Goal: Task Accomplishment & Management: Manage account settings

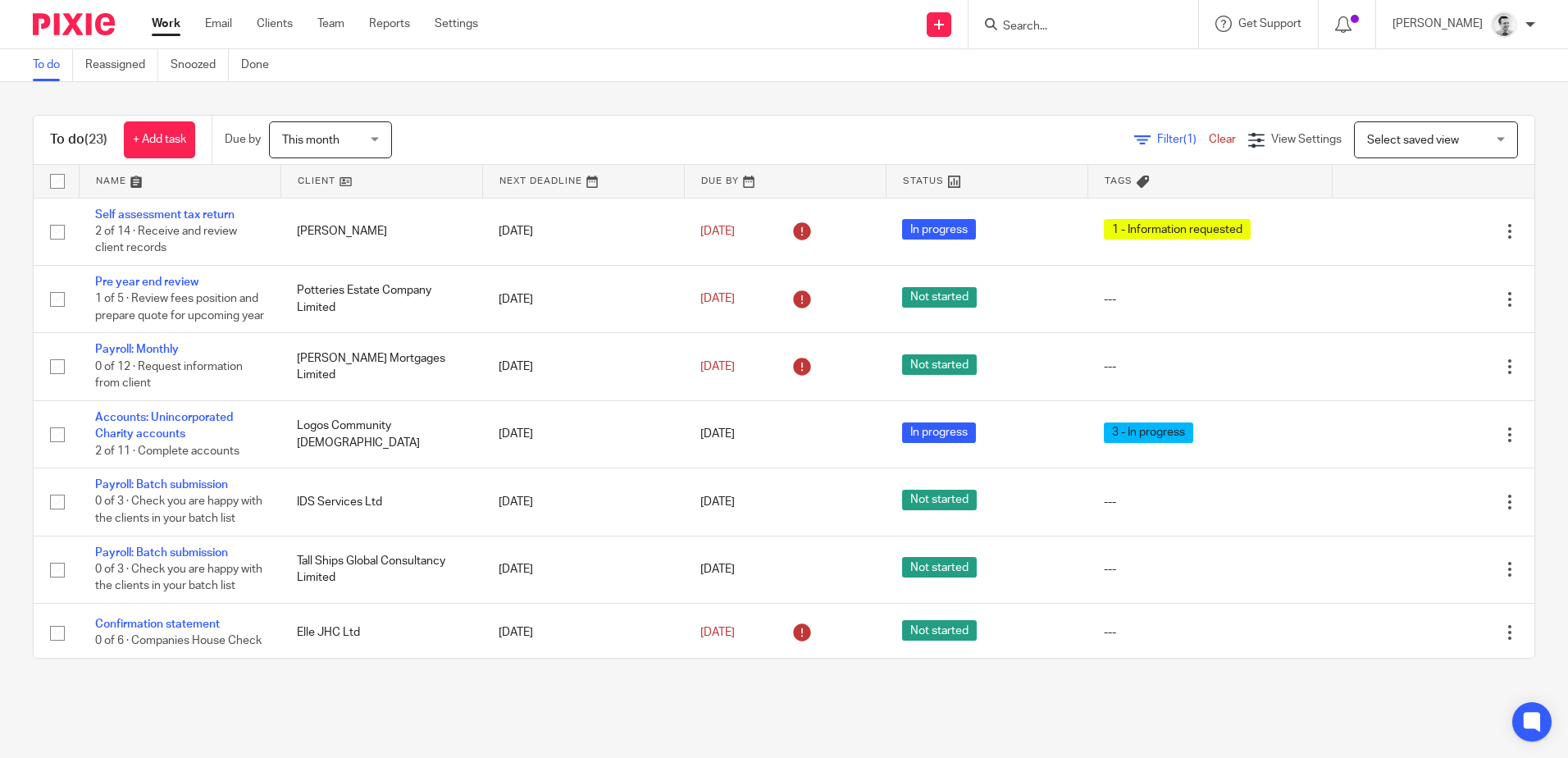
scroll to position [903, 0]
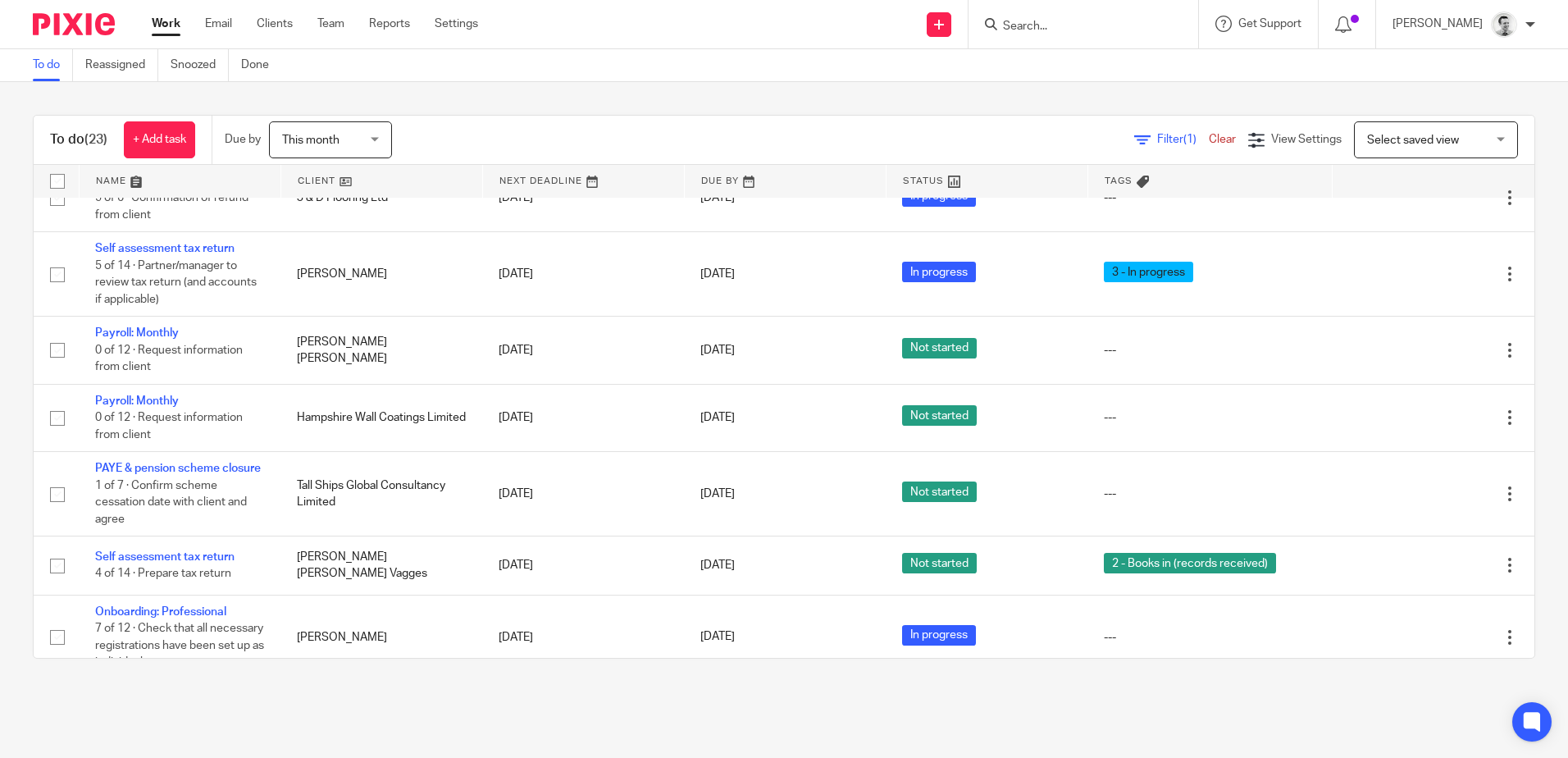
click at [1033, 29] on input "Search" at bounding box center [1075, 27] width 148 height 15
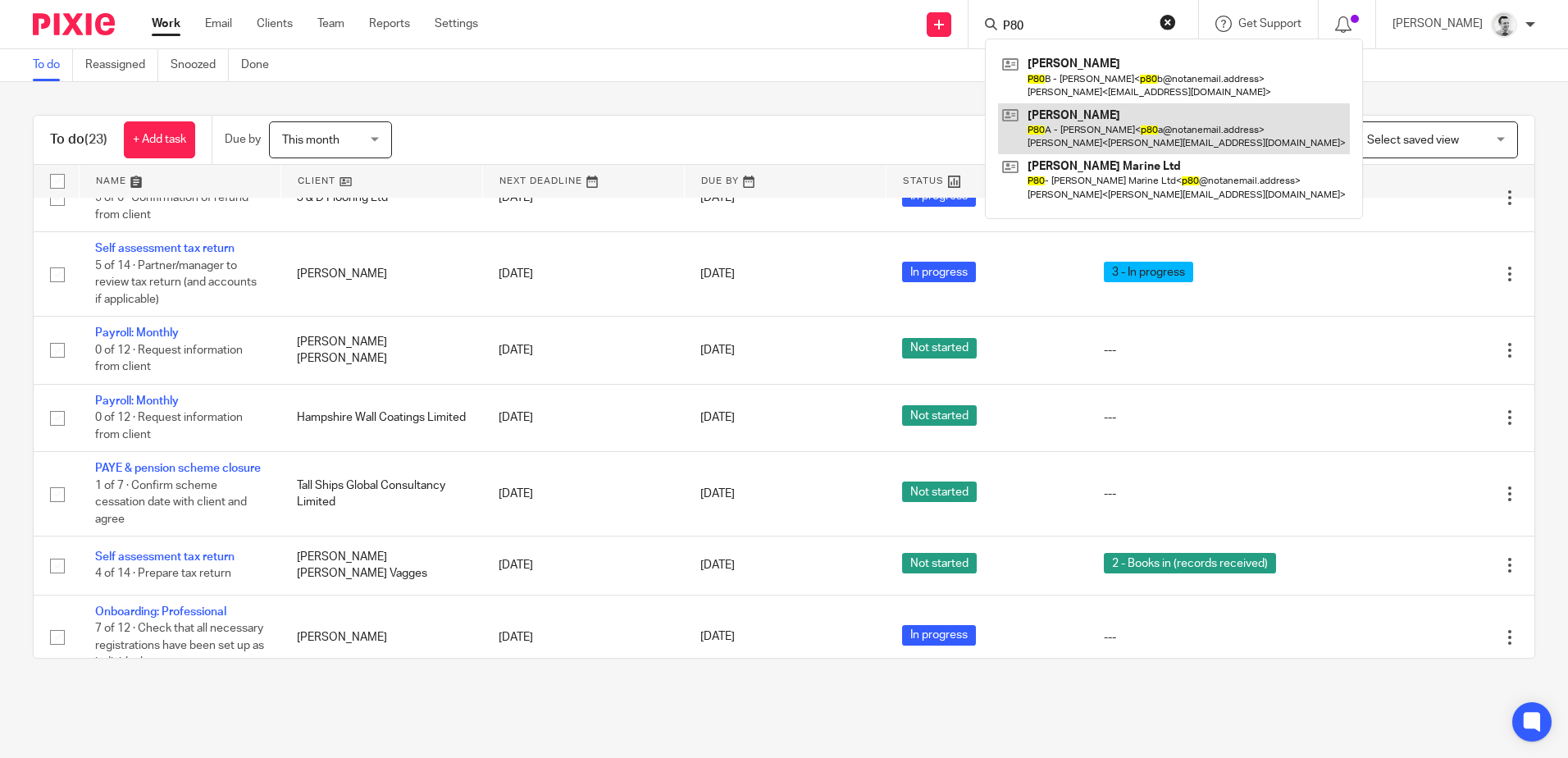
type input "P80"
click at [1095, 129] on link at bounding box center [1174, 129] width 352 height 51
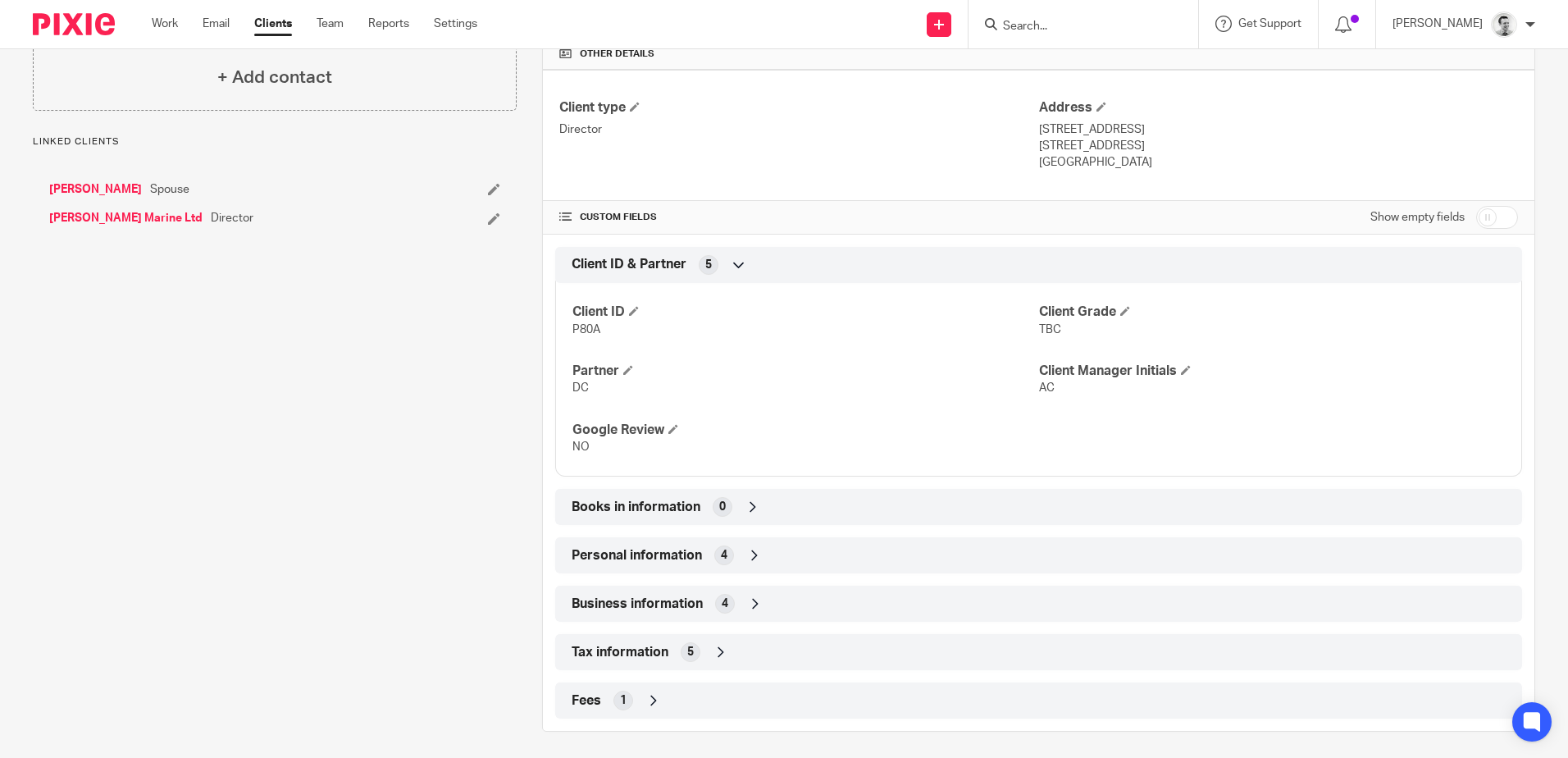
scroll to position [403, 0]
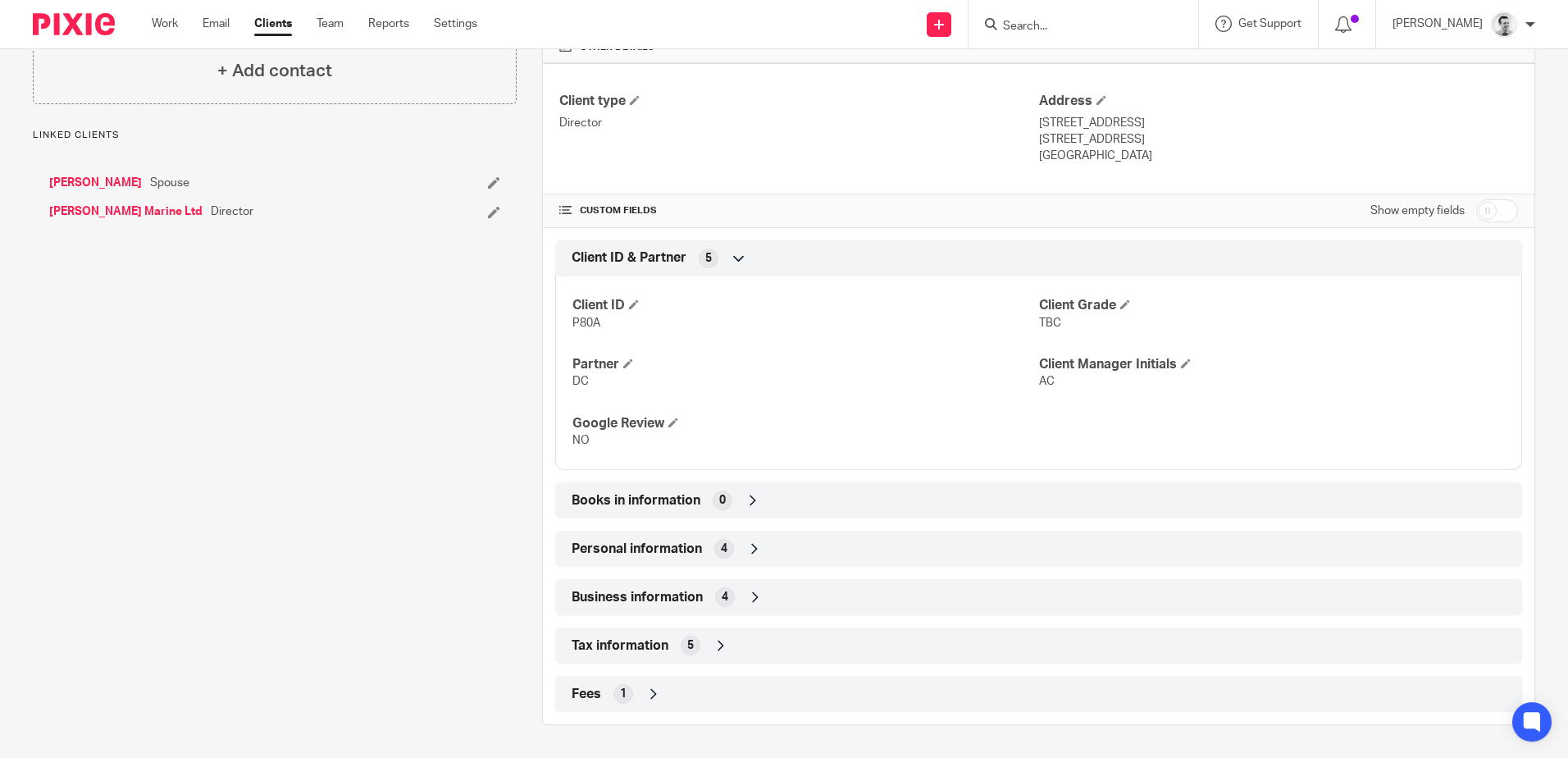
click at [796, 547] on div "Personal information 4" at bounding box center [1039, 549] width 942 height 28
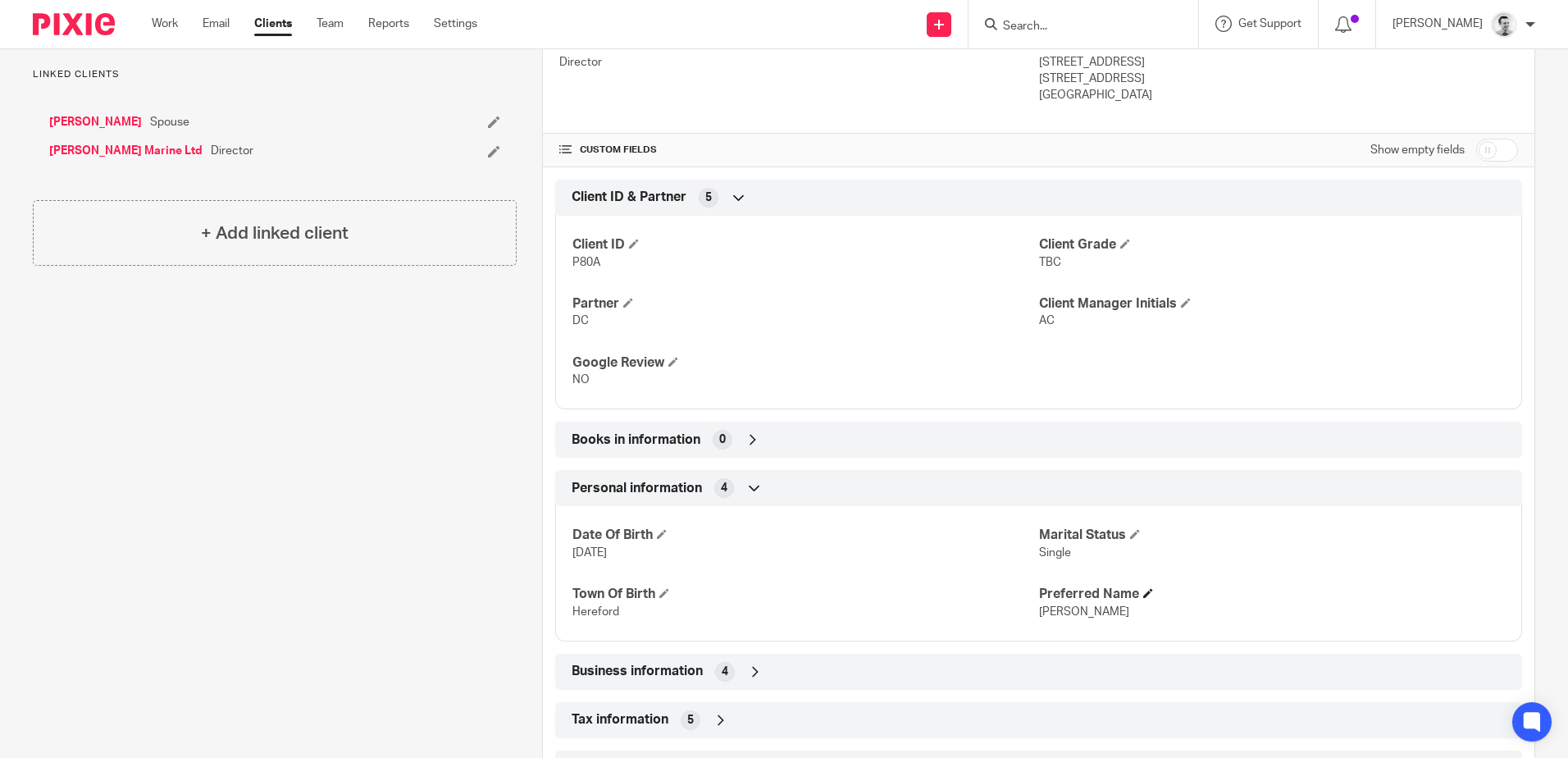
scroll to position [492, 0]
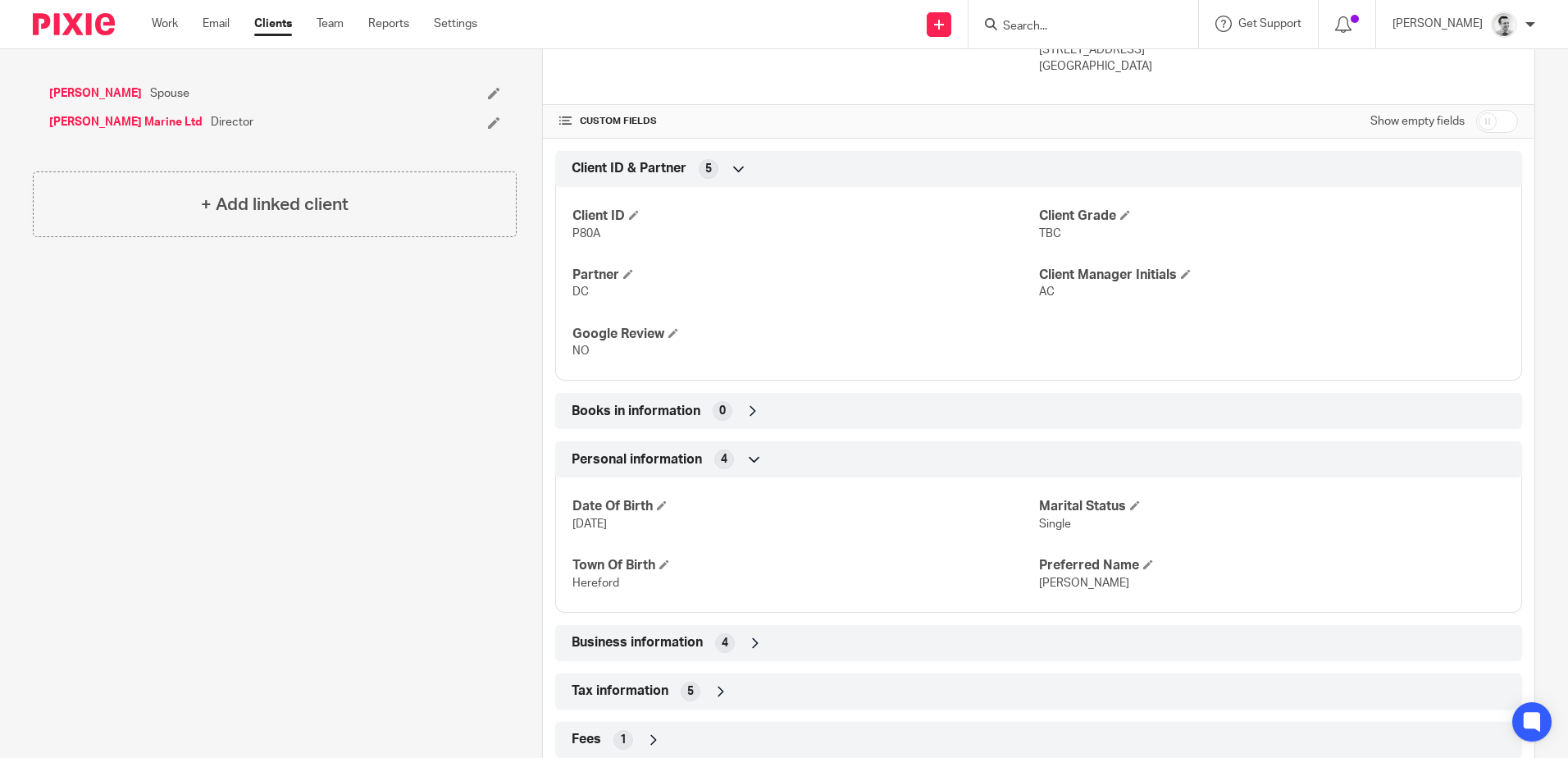
drag, startPoint x: 745, startPoint y: 690, endPoint x: 802, endPoint y: 578, distance: 125.7
click at [745, 690] on div "Tax information 5" at bounding box center [1039, 692] width 942 height 28
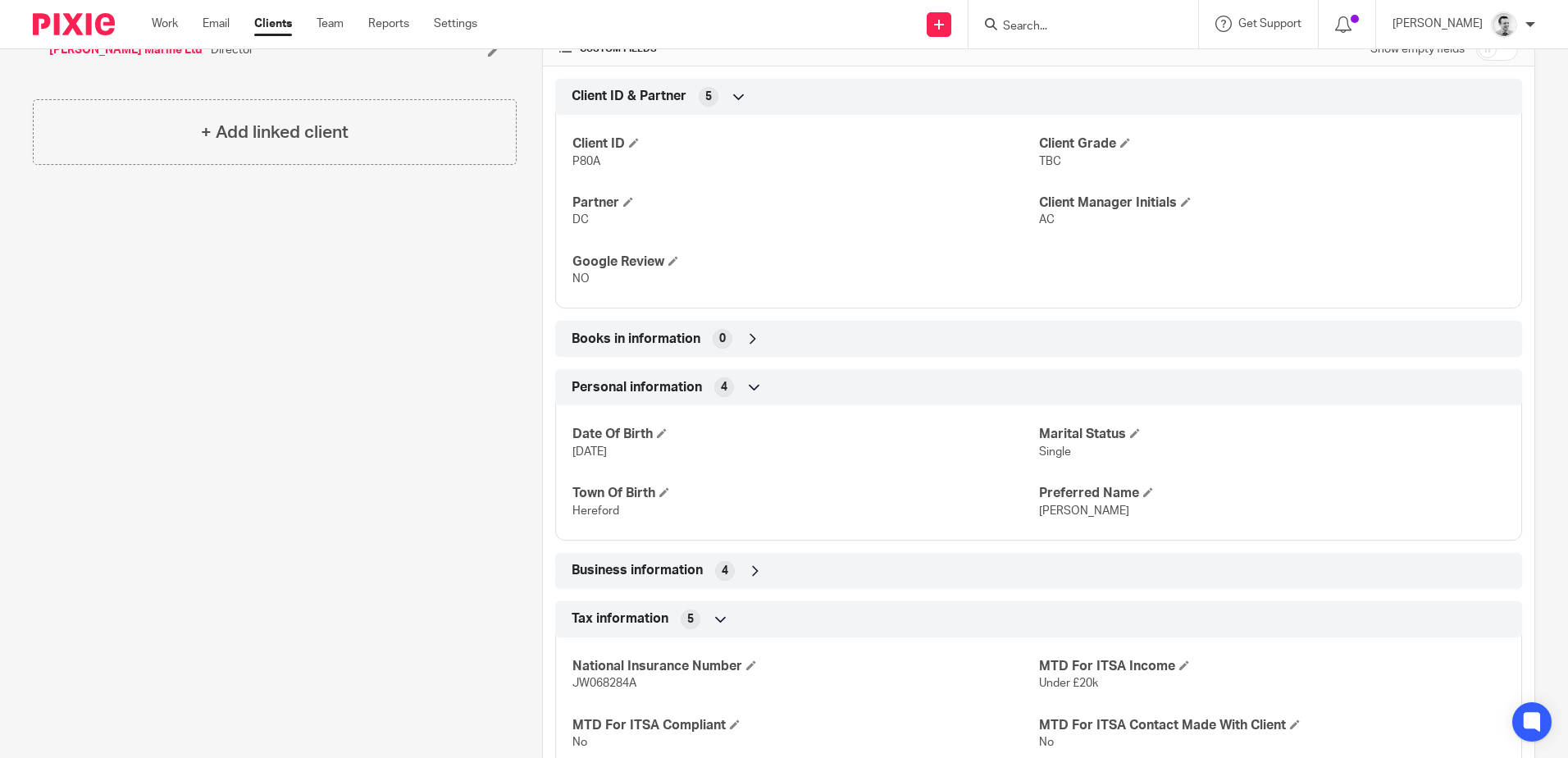
scroll to position [732, 0]
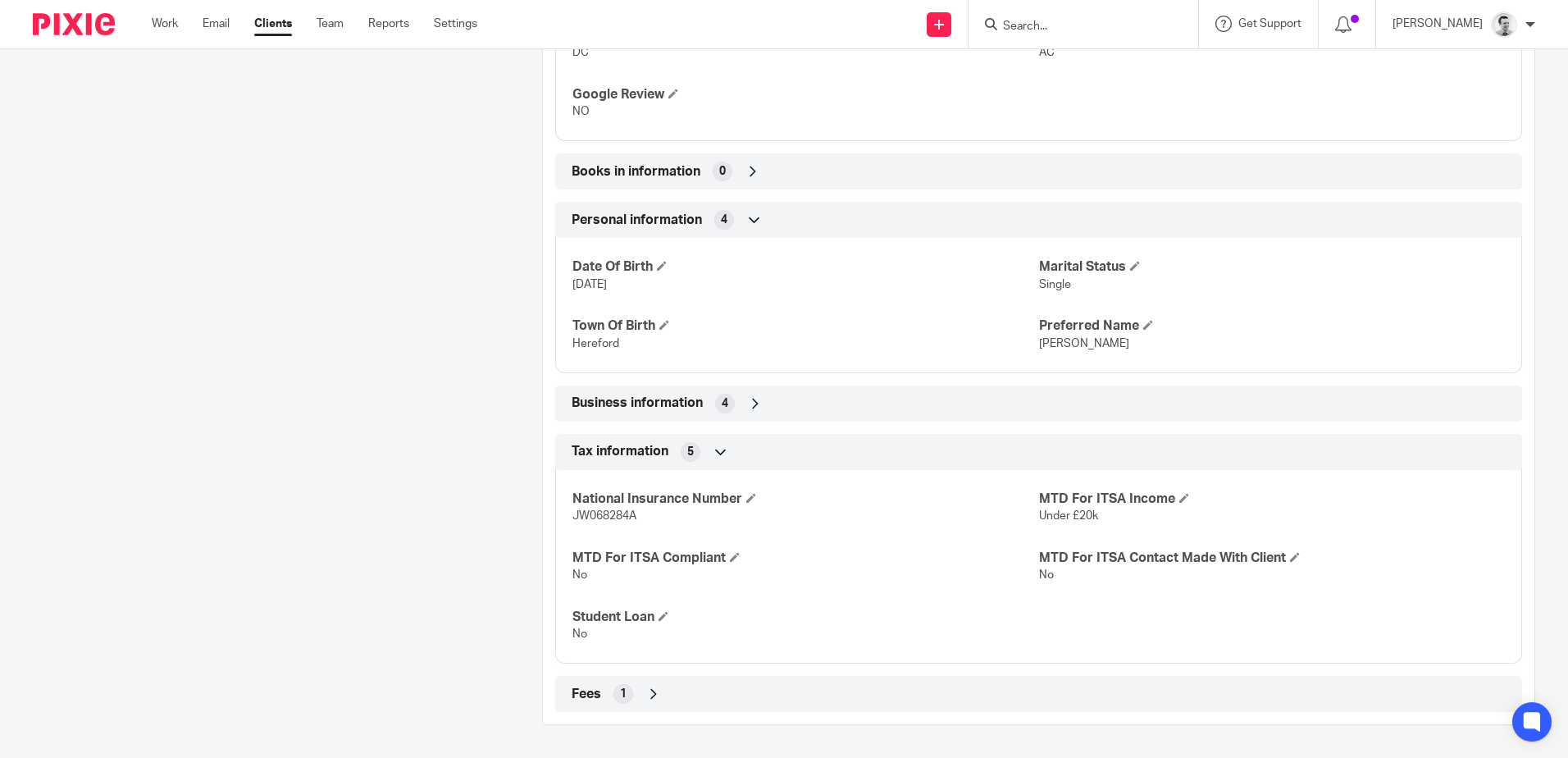
click at [613, 514] on span "JW068284A" at bounding box center [605, 516] width 64 height 12
copy span "JW068284A"
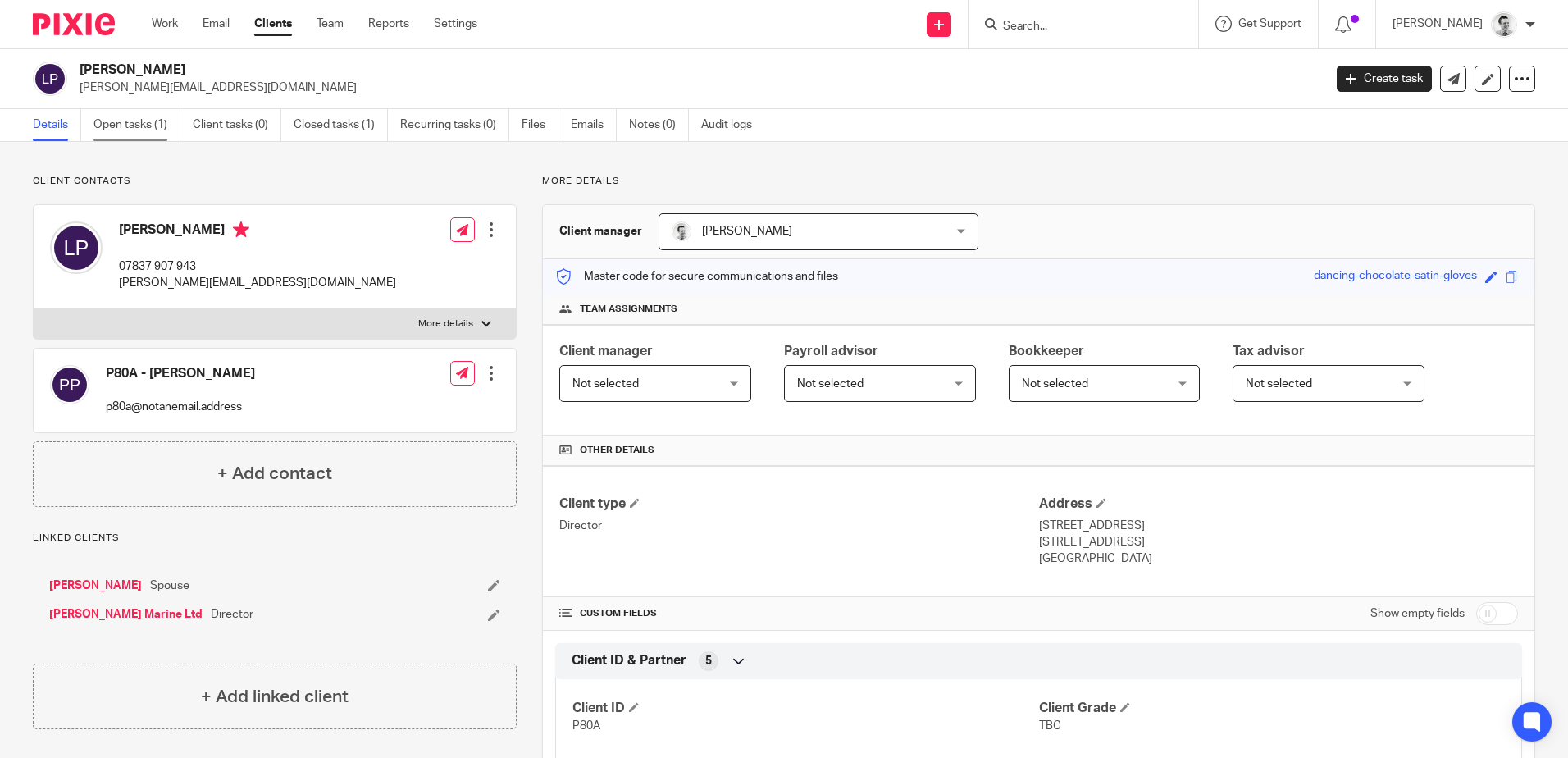
click at [135, 122] on link "Open tasks (1)" at bounding box center [137, 125] width 87 height 32
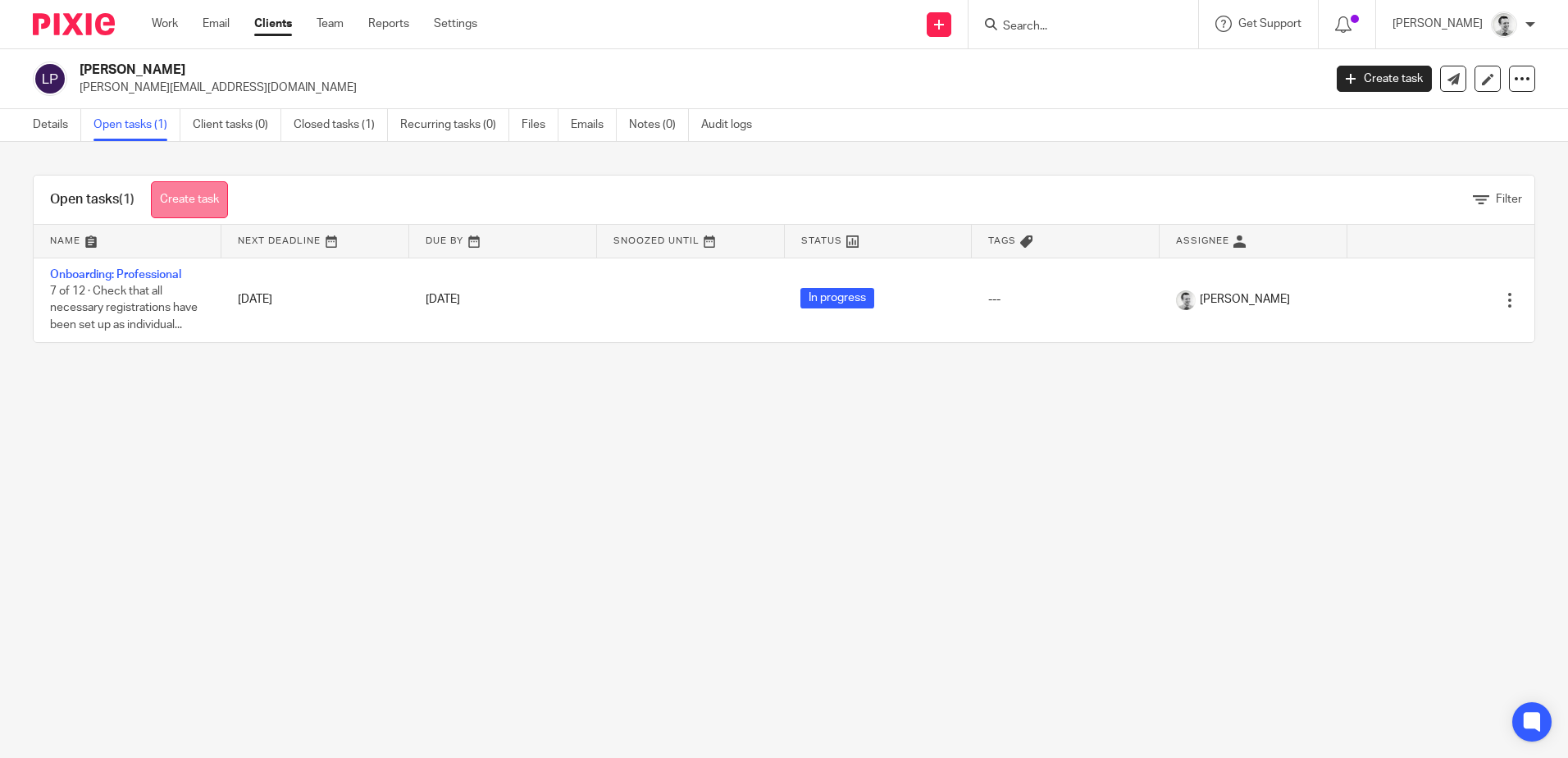
click at [197, 200] on link "Create task" at bounding box center [190, 200] width 77 height 37
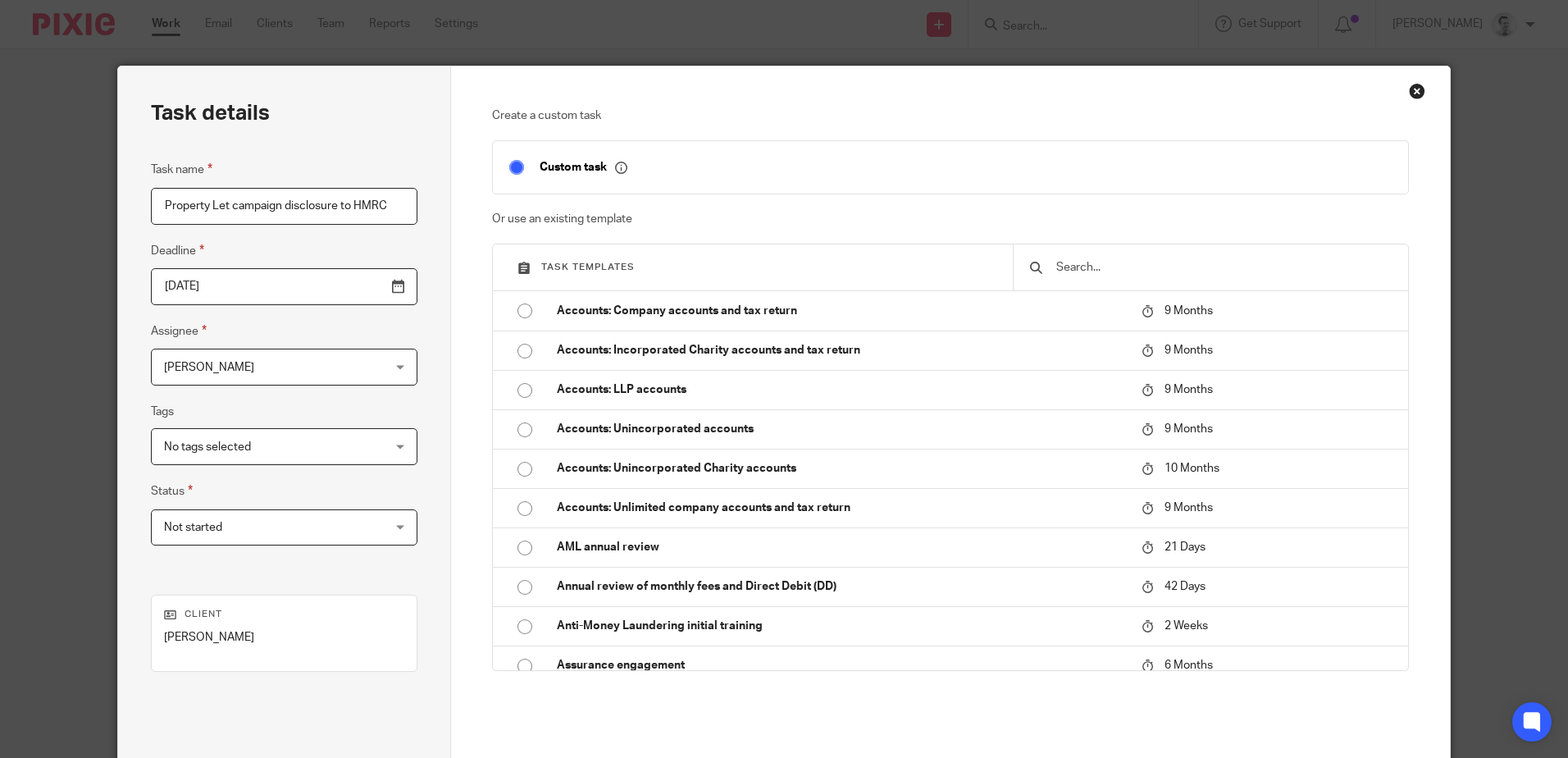
scroll to position [0, 17]
type input "Property Let campaign disclosure to HMRC"
click at [361, 288] on input "2025-08-19" at bounding box center [284, 287] width 266 height 37
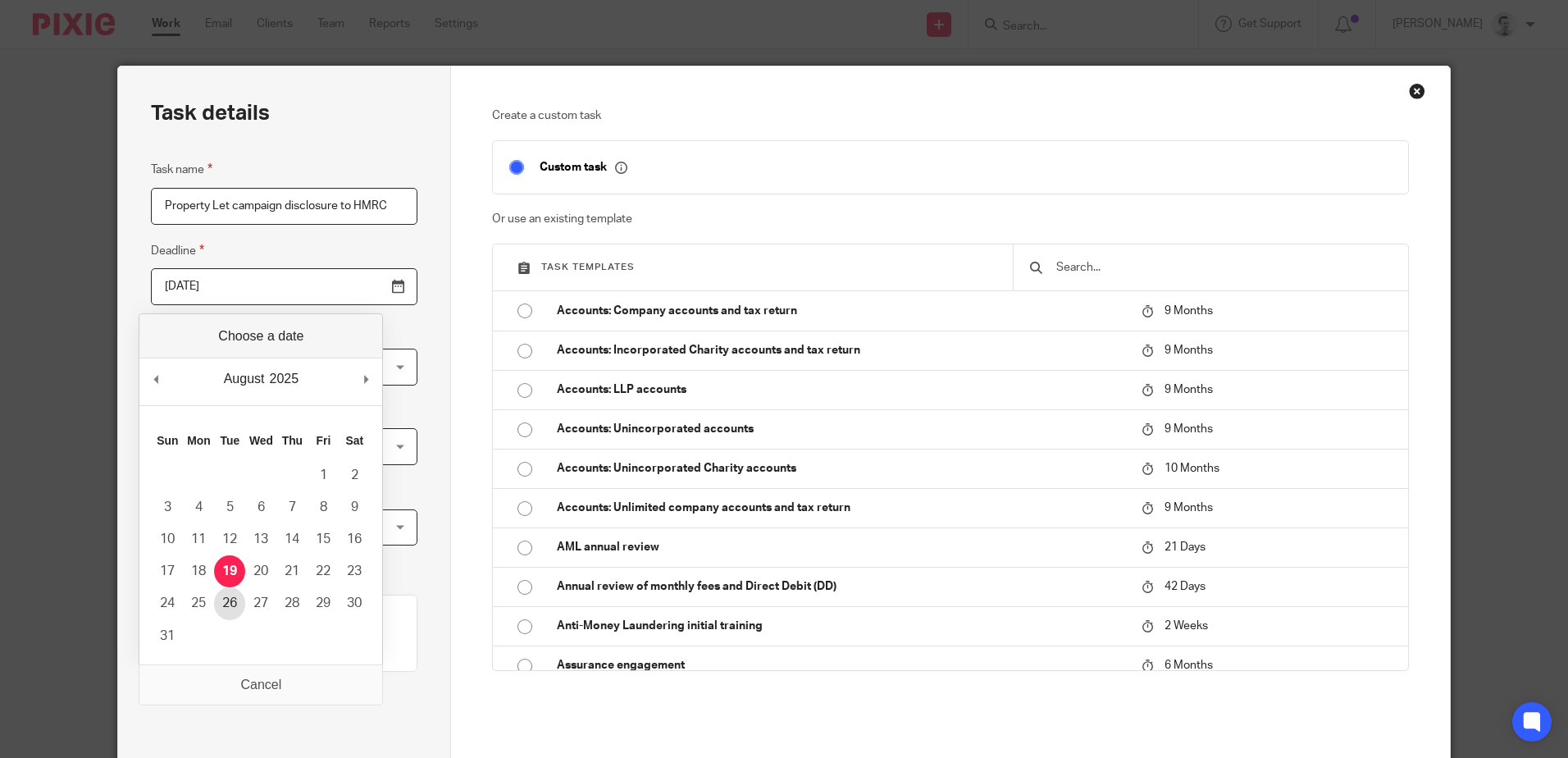
type input "2025-08-26"
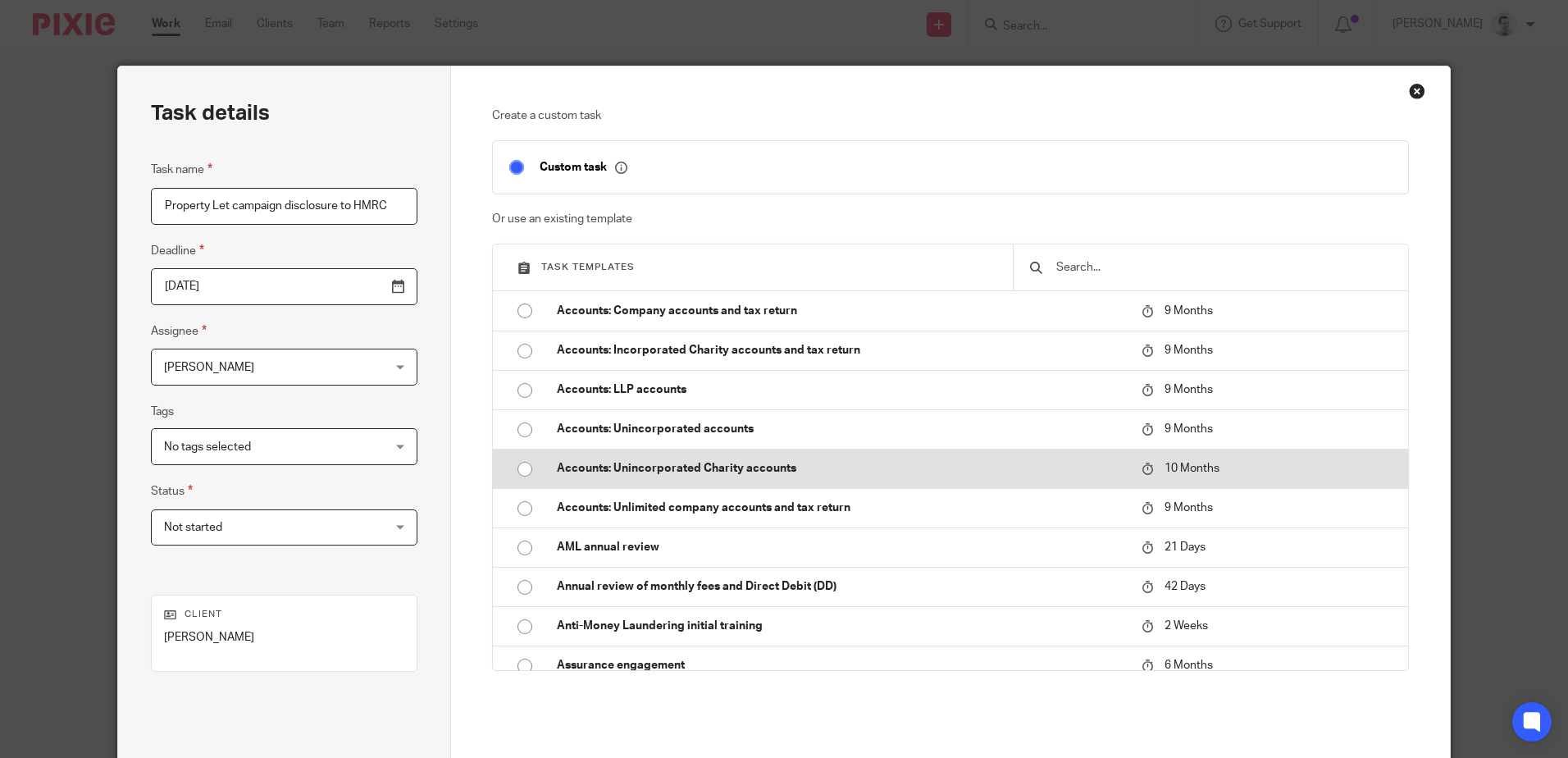
scroll to position [157, 0]
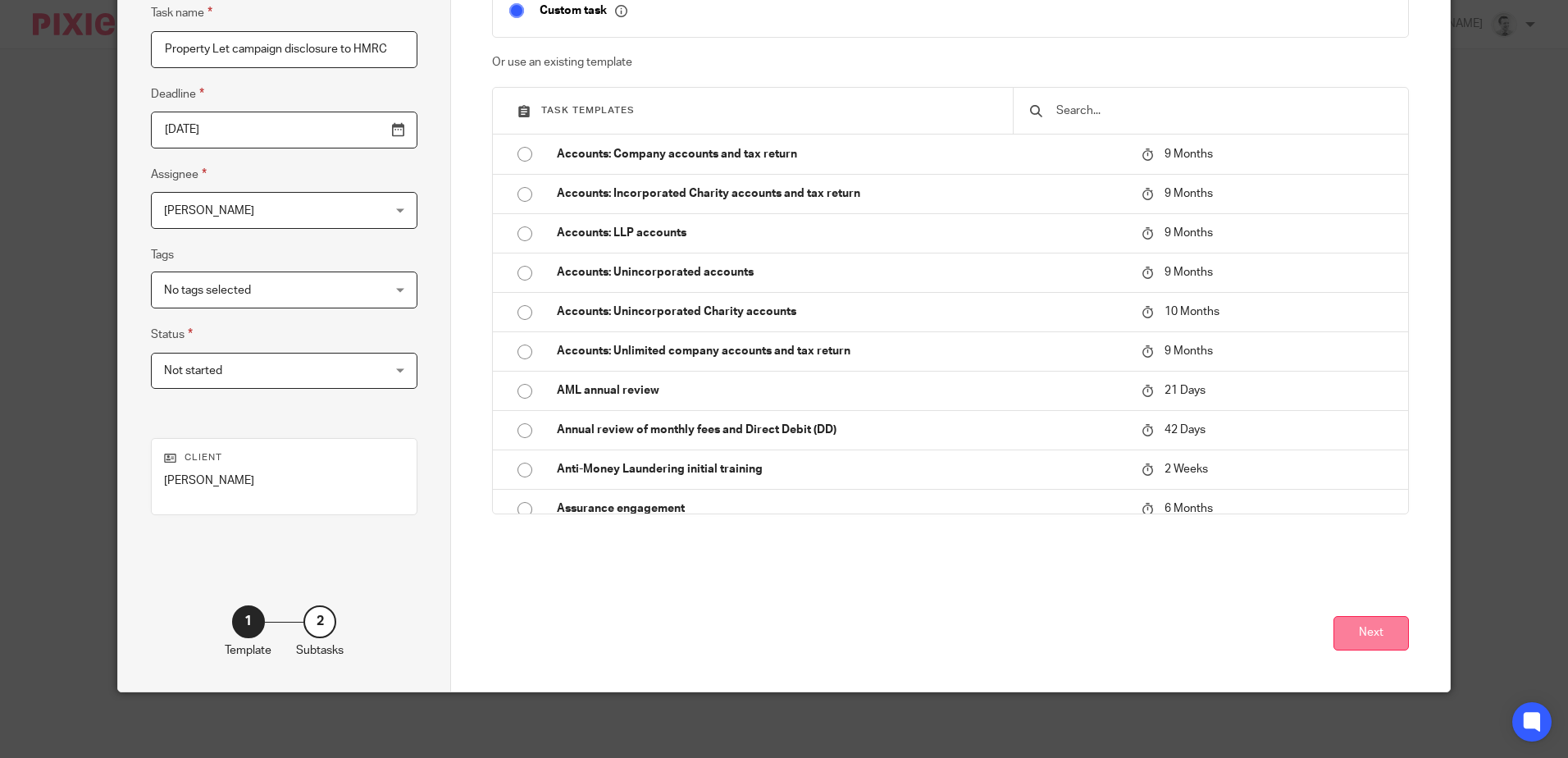
click at [1367, 623] on button "Next" at bounding box center [1371, 634] width 76 height 35
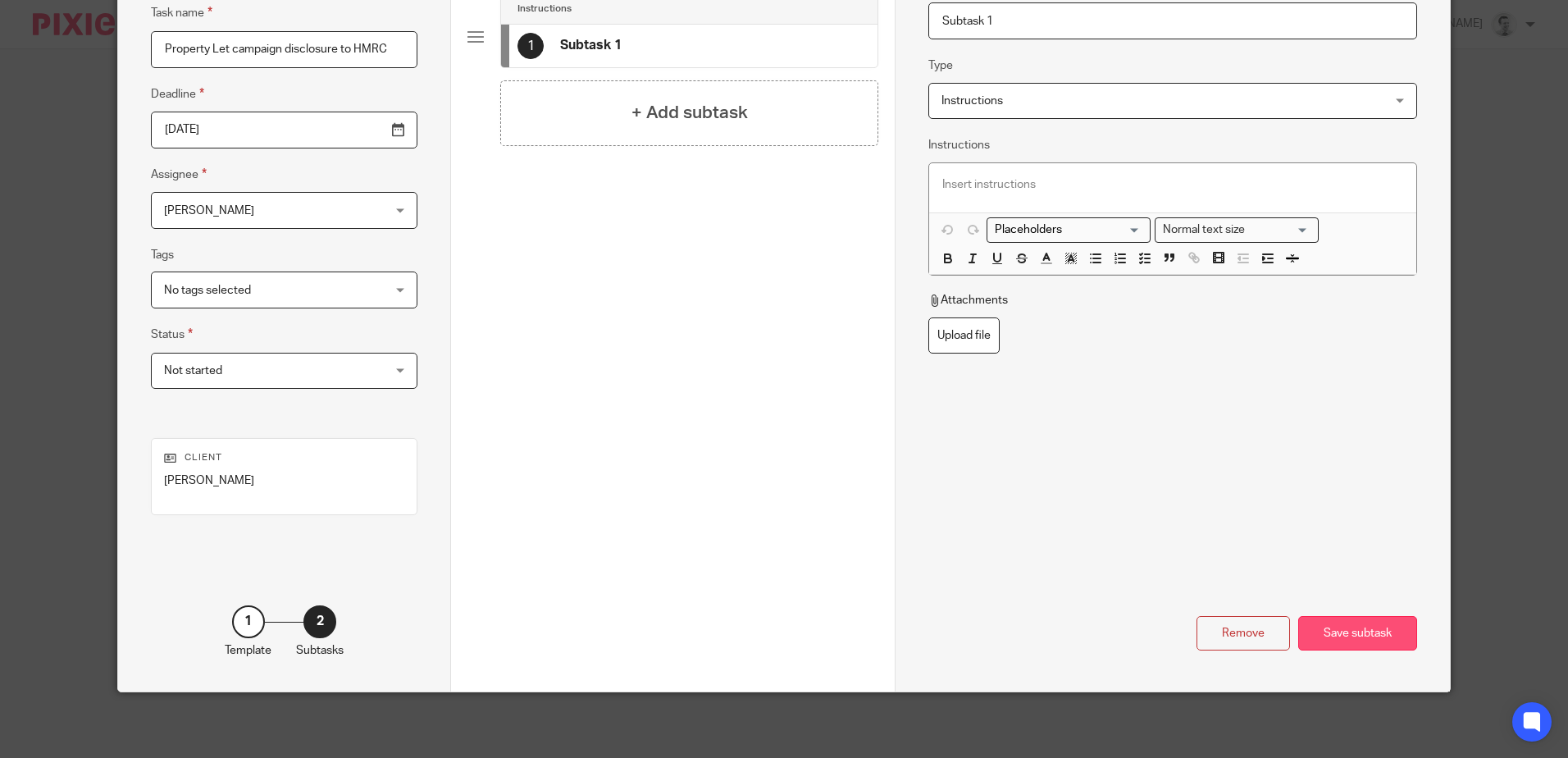
click at [1335, 631] on div "Save subtask" at bounding box center [1358, 634] width 119 height 35
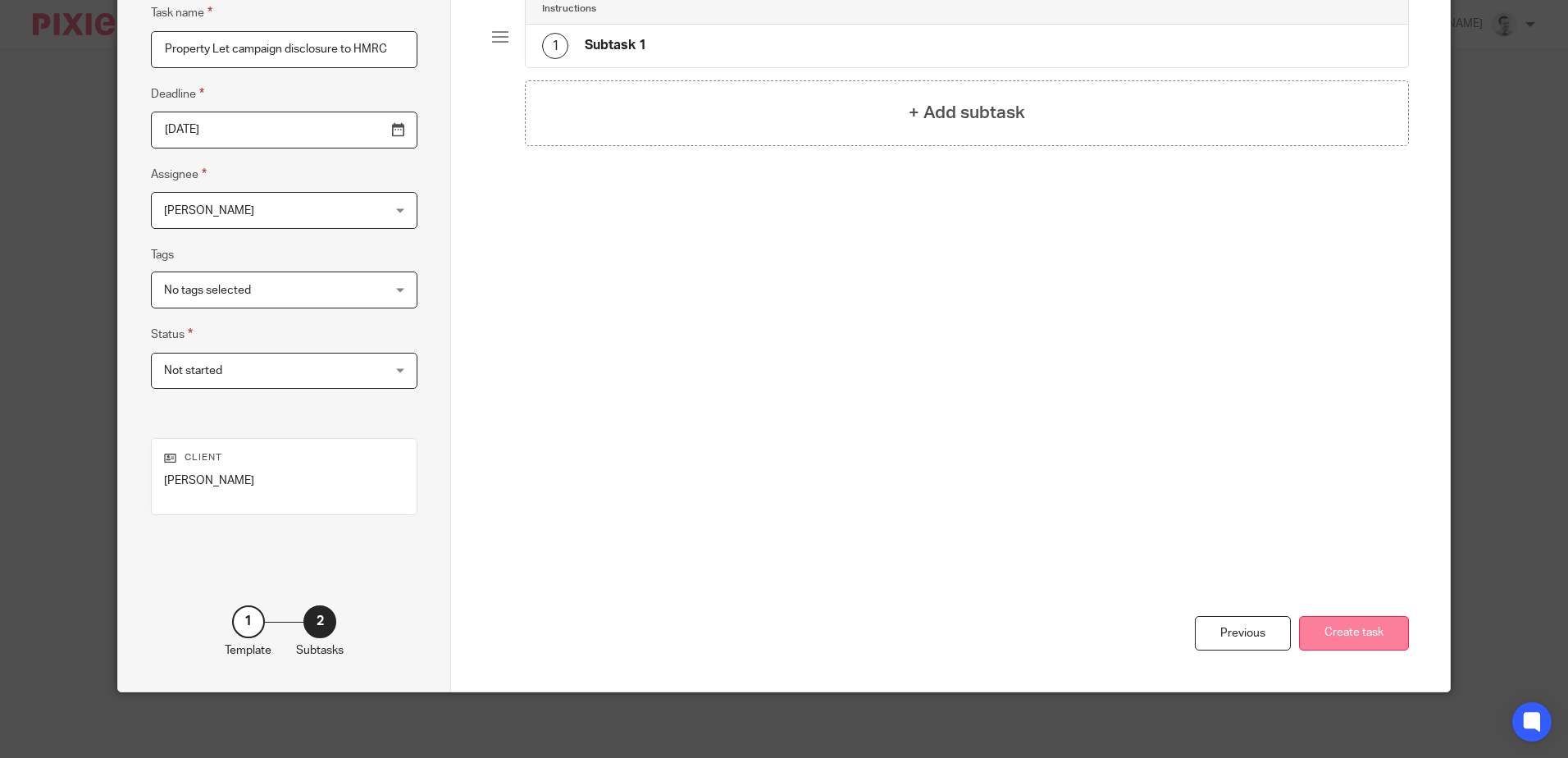
click at [1356, 632] on button "Create task" at bounding box center [1354, 634] width 110 height 35
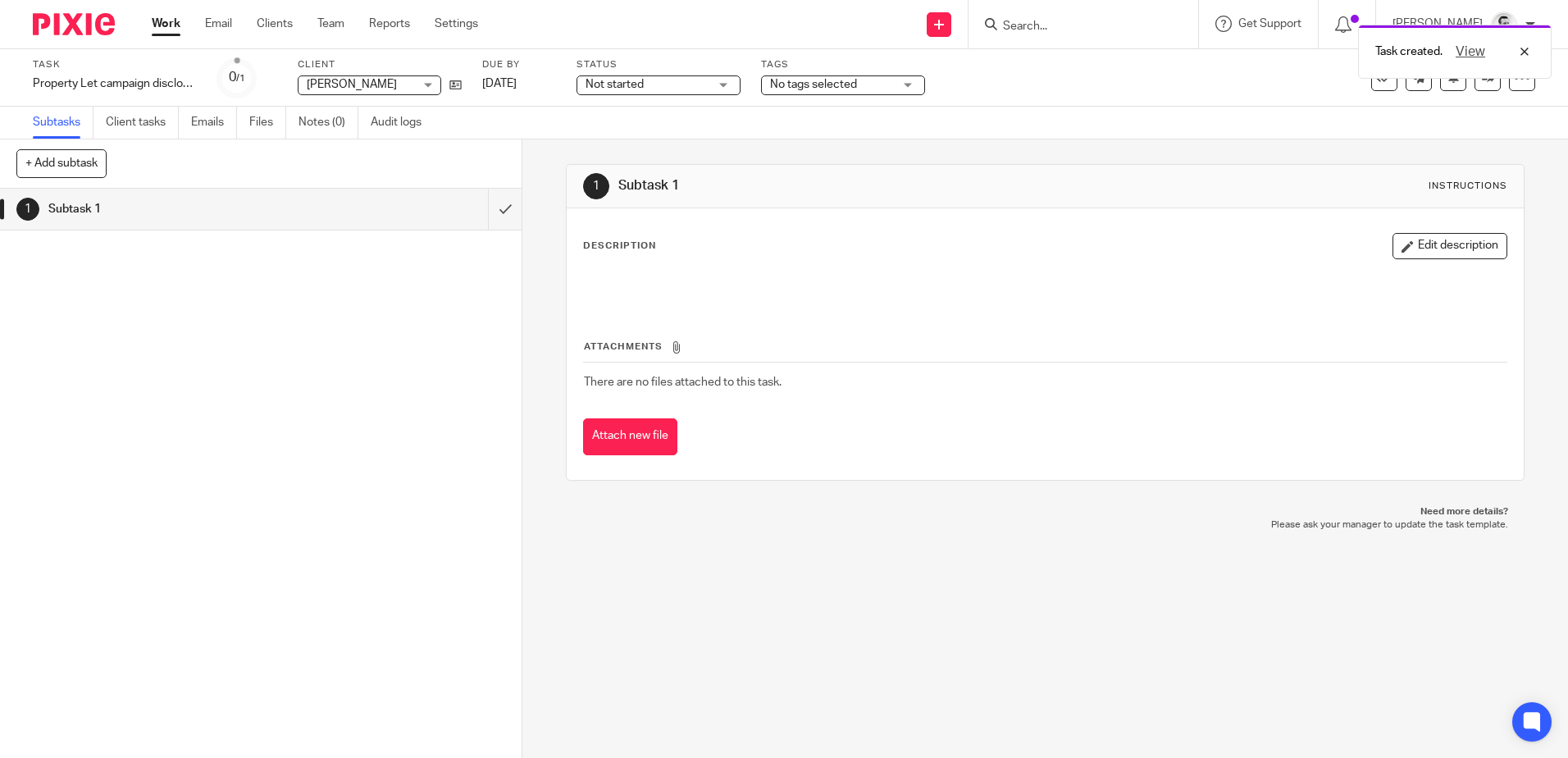
click at [626, 78] on span "Not started" at bounding box center [647, 85] width 123 height 18
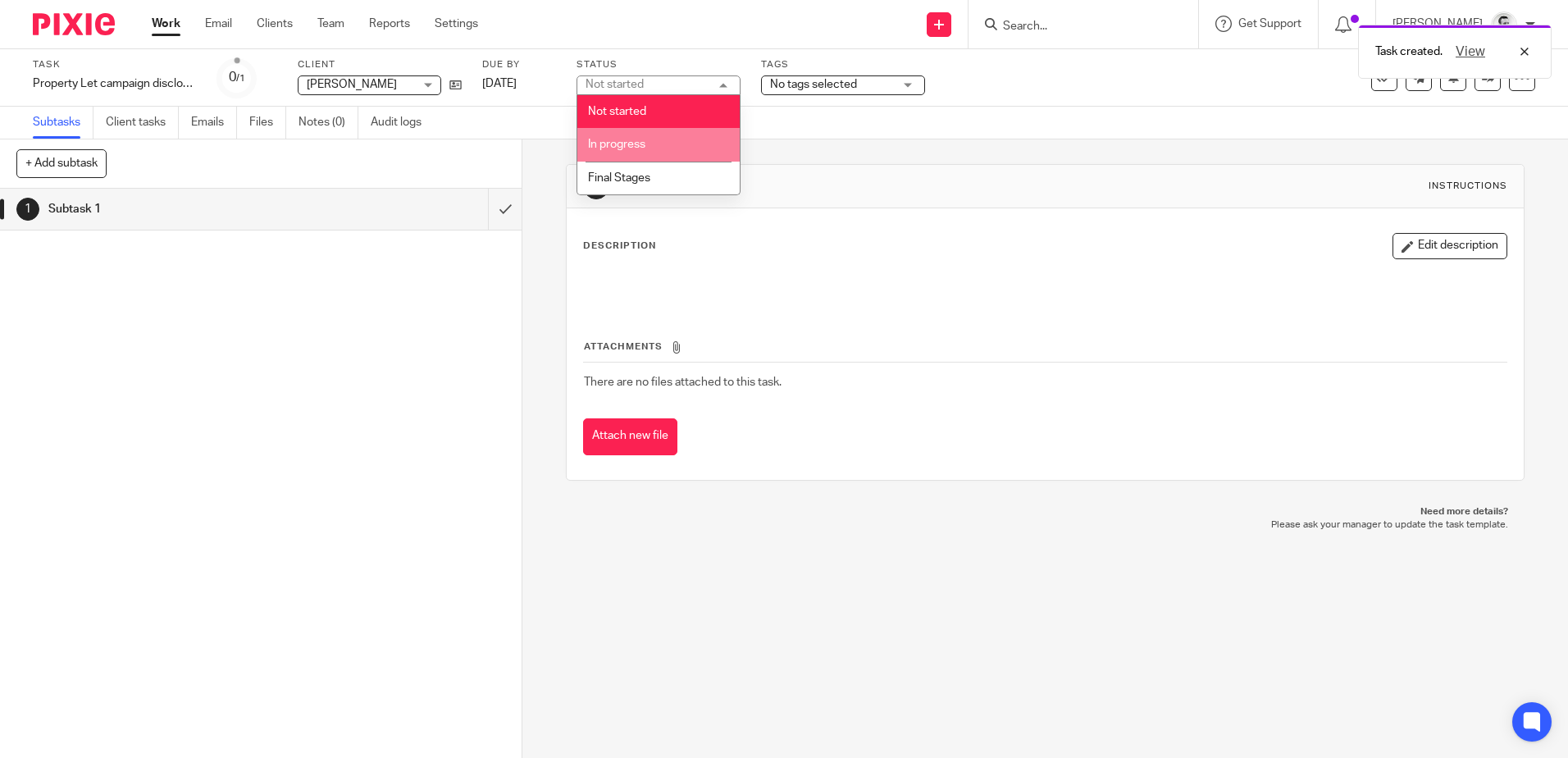
click at [625, 142] on span "In progress" at bounding box center [616, 145] width 57 height 12
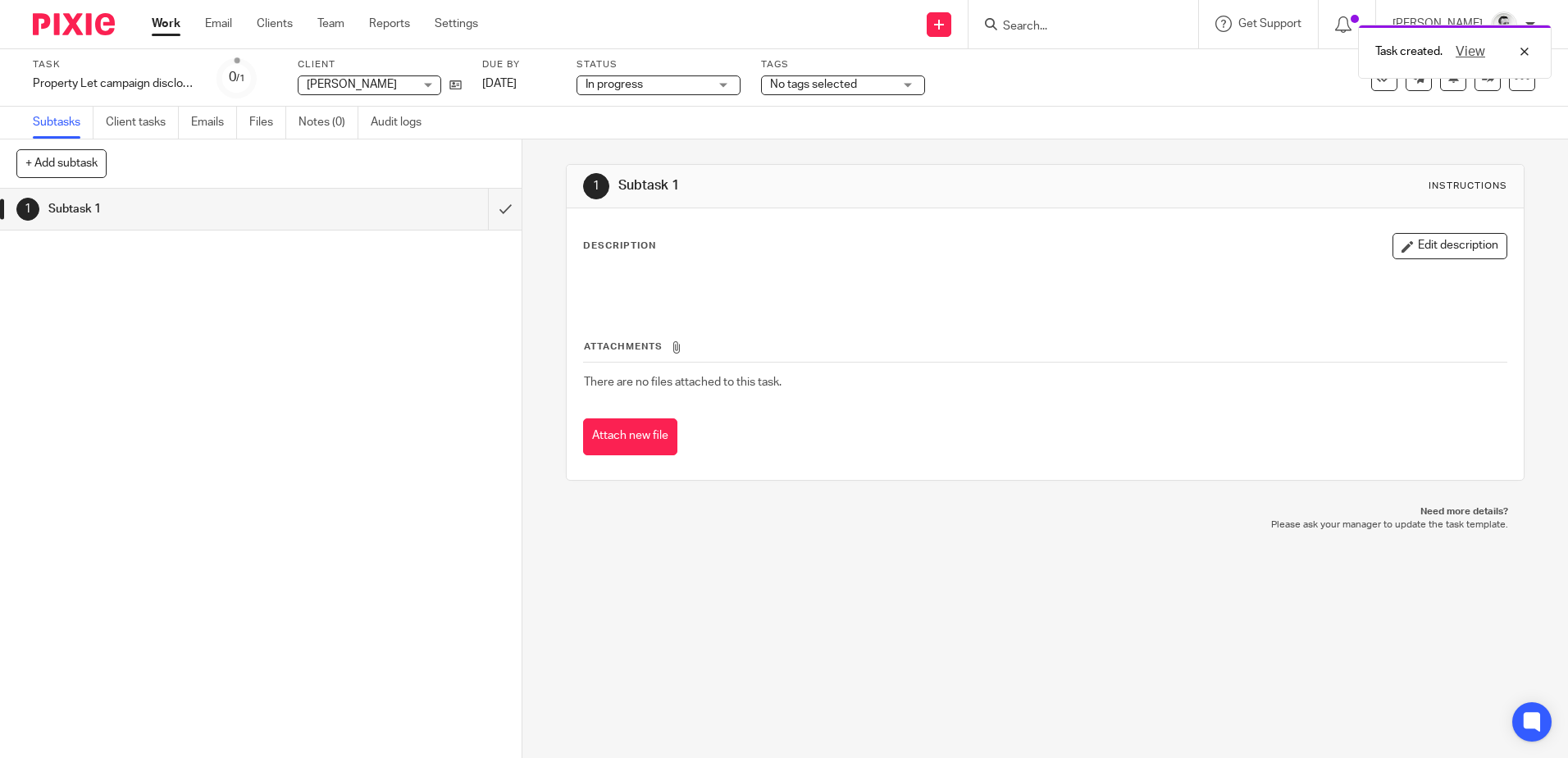
click at [805, 85] on span "No tags selected" at bounding box center [814, 85] width 87 height 12
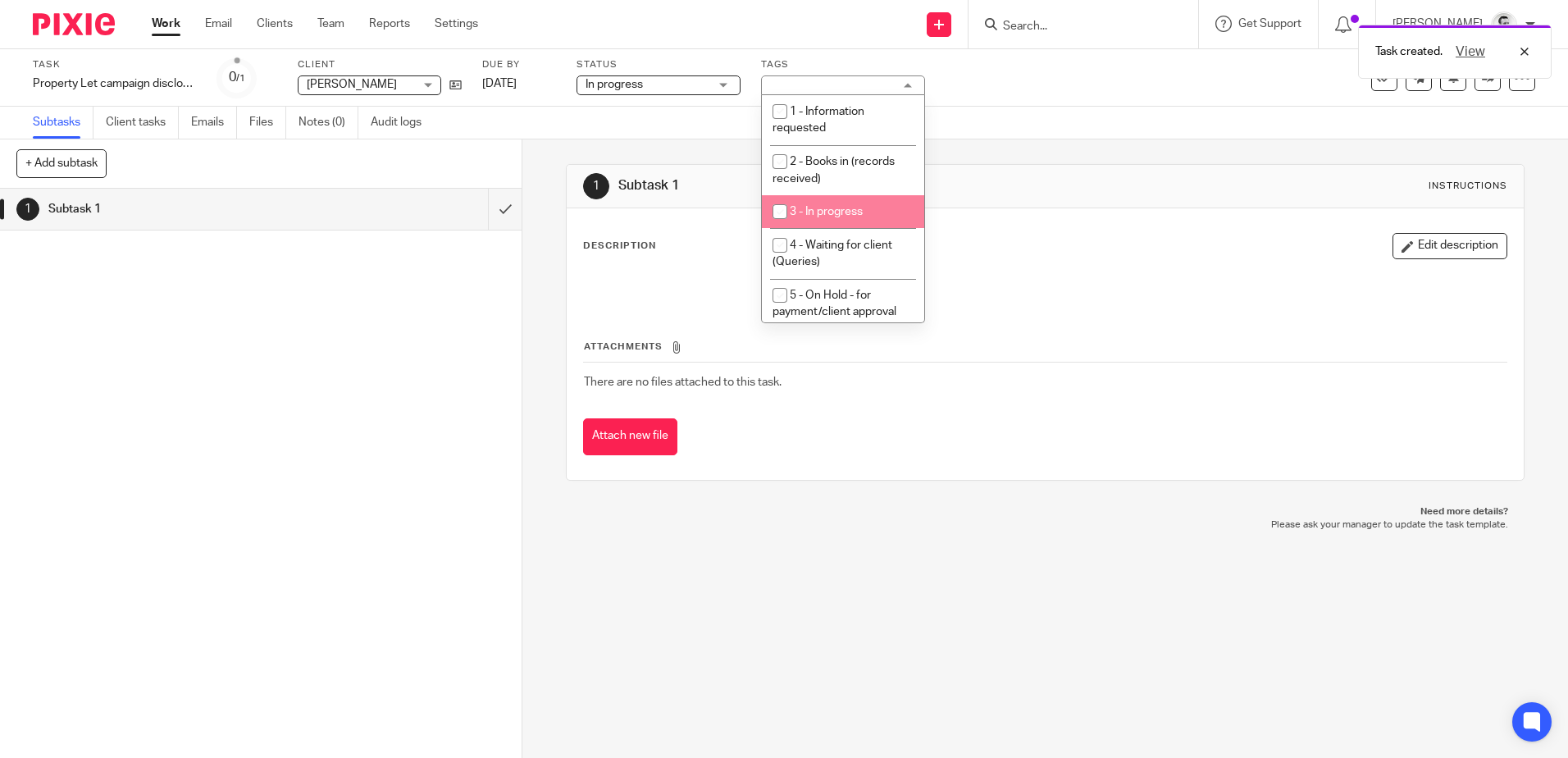
click at [780, 213] on input "checkbox" at bounding box center [779, 211] width 31 height 31
checkbox input "true"
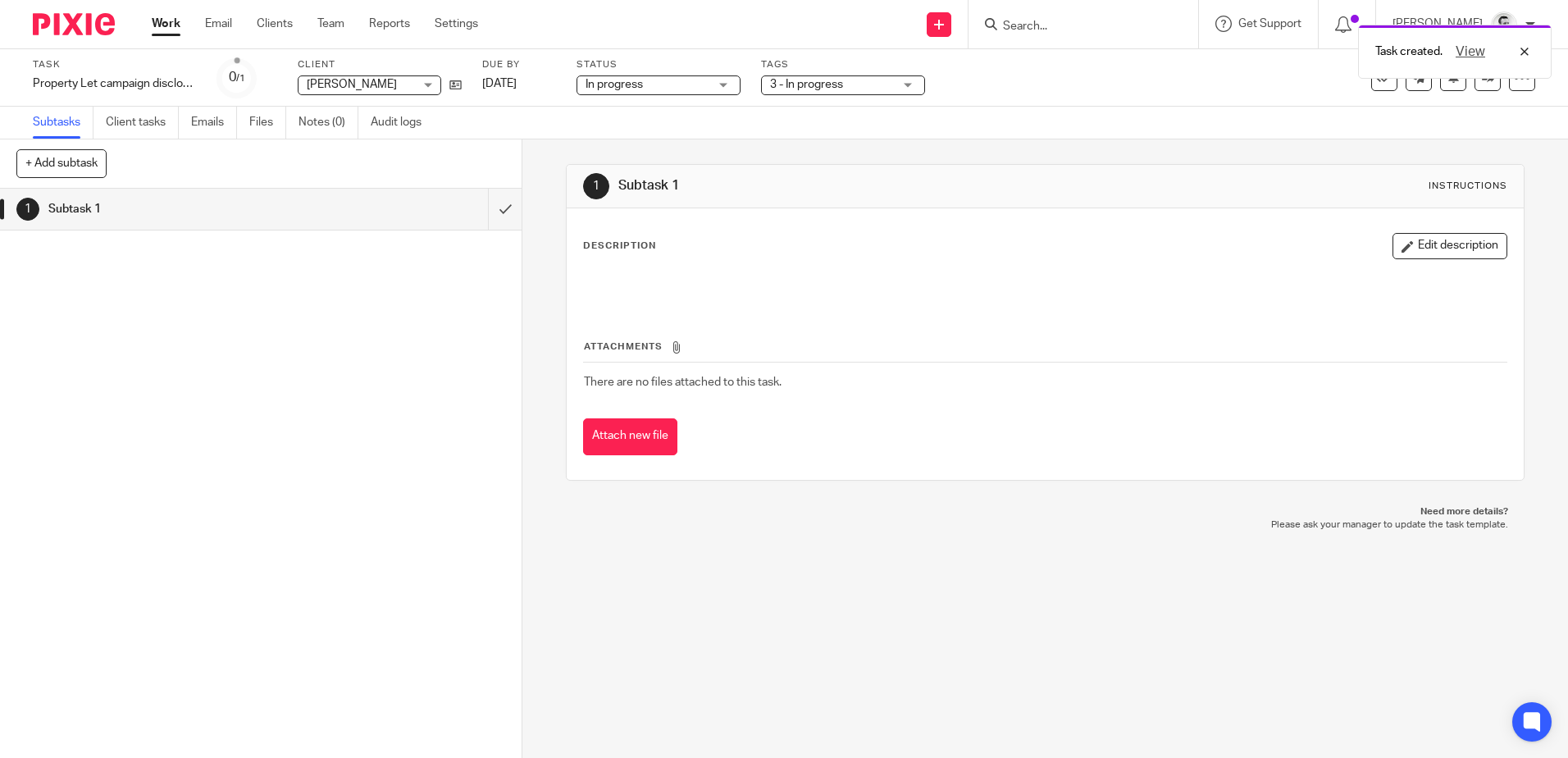
click at [668, 635] on div "1 Subtask 1 Instructions Description Edit description Attachments There are no …" at bounding box center [1045, 449] width 1046 height 619
click at [821, 77] on div "Task created. View" at bounding box center [1168, 48] width 768 height 62
click at [829, 84] on span "3 - In progress" at bounding box center [806, 85] width 73 height 12
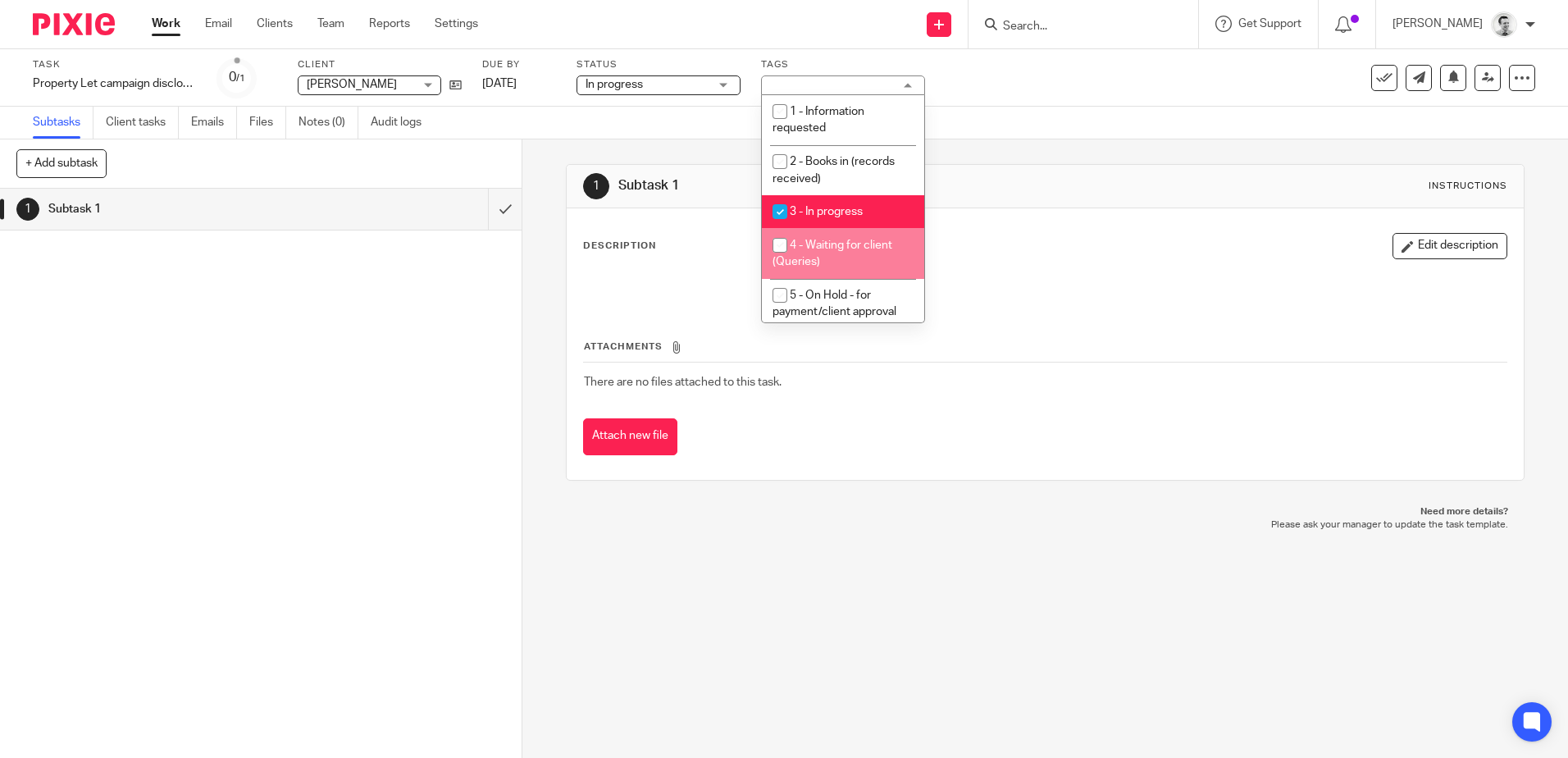
click at [779, 240] on input "checkbox" at bounding box center [779, 245] width 31 height 31
checkbox input "true"
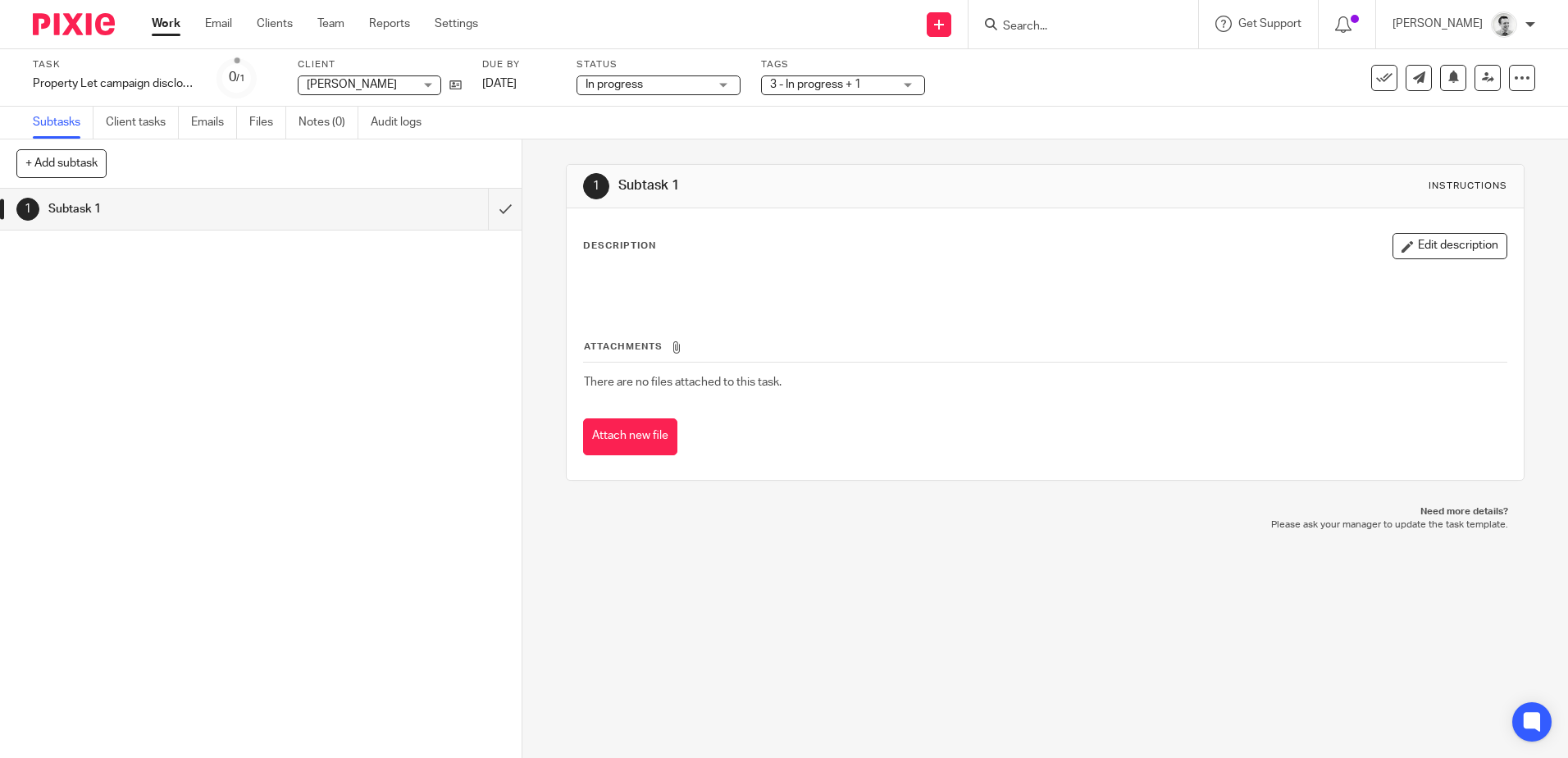
click at [1090, 114] on div "Subtasks Client tasks Emails Files Notes (0) Audit logs" at bounding box center [784, 123] width 1568 height 33
click at [863, 86] on span "3 - In progress + 1" at bounding box center [831, 85] width 123 height 18
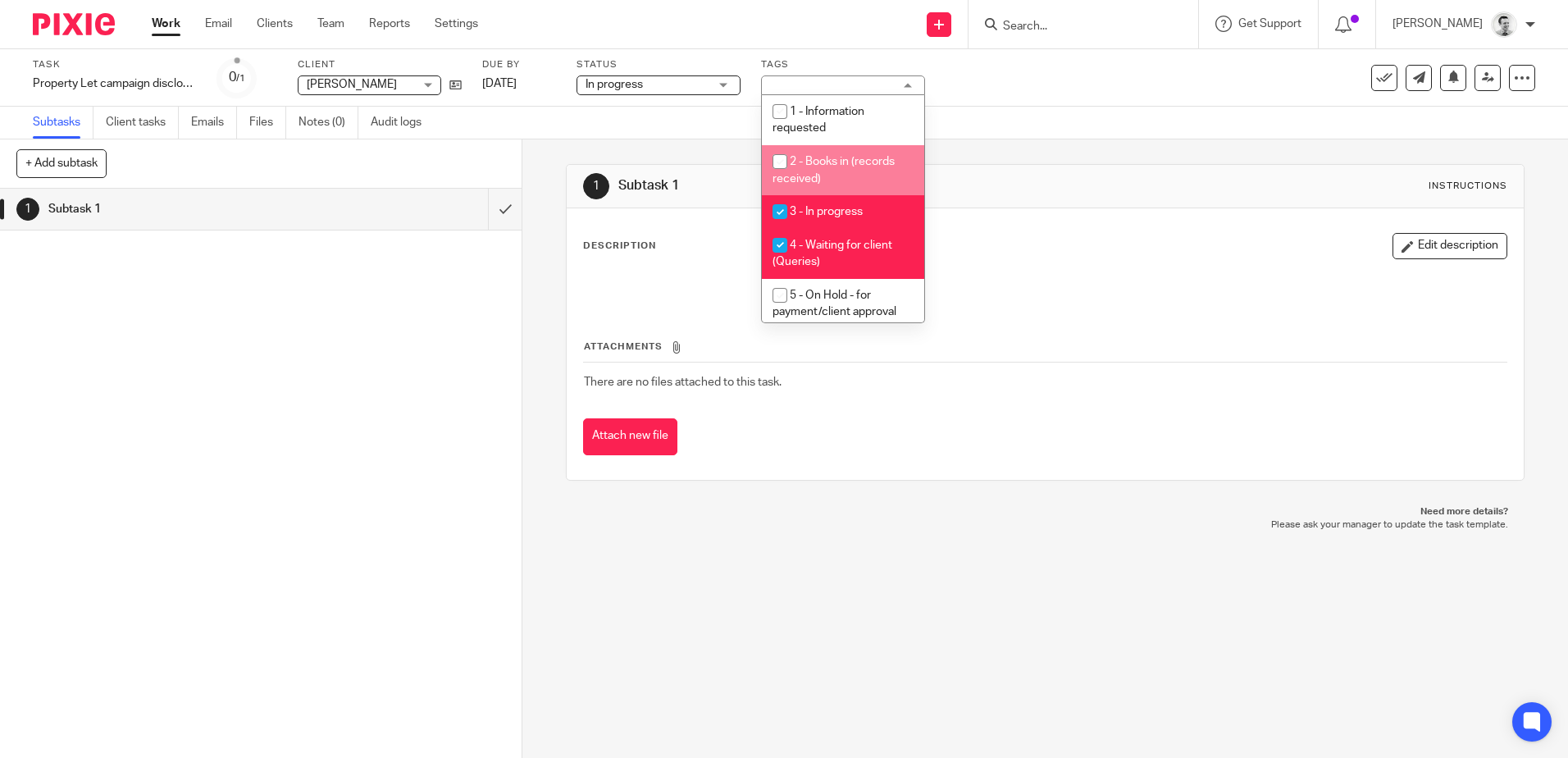
click at [1062, 128] on div "Subtasks Client tasks Emails Files Notes (0) Audit logs" at bounding box center [784, 123] width 1568 height 33
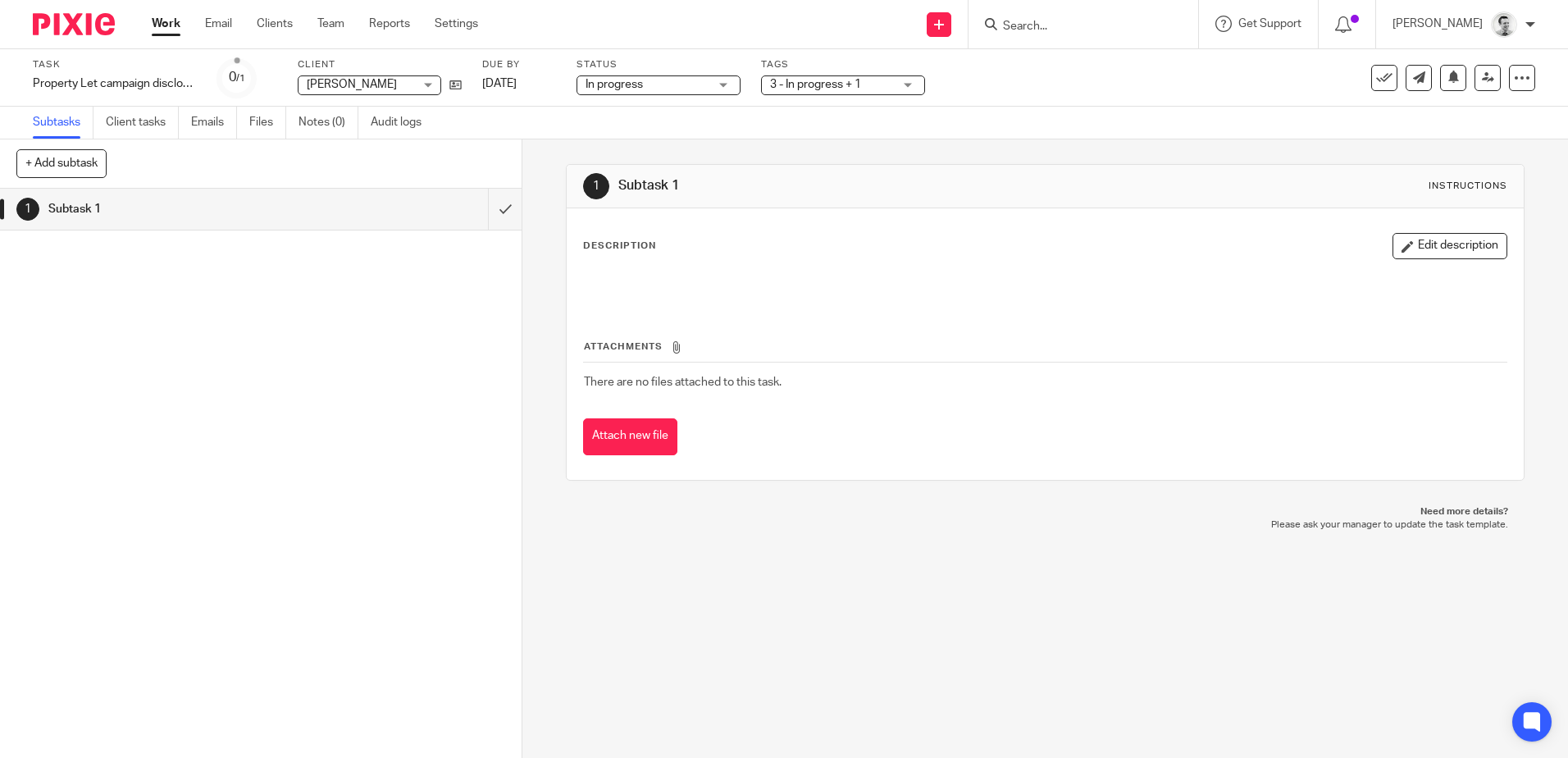
click at [159, 22] on link "Work" at bounding box center [166, 24] width 29 height 17
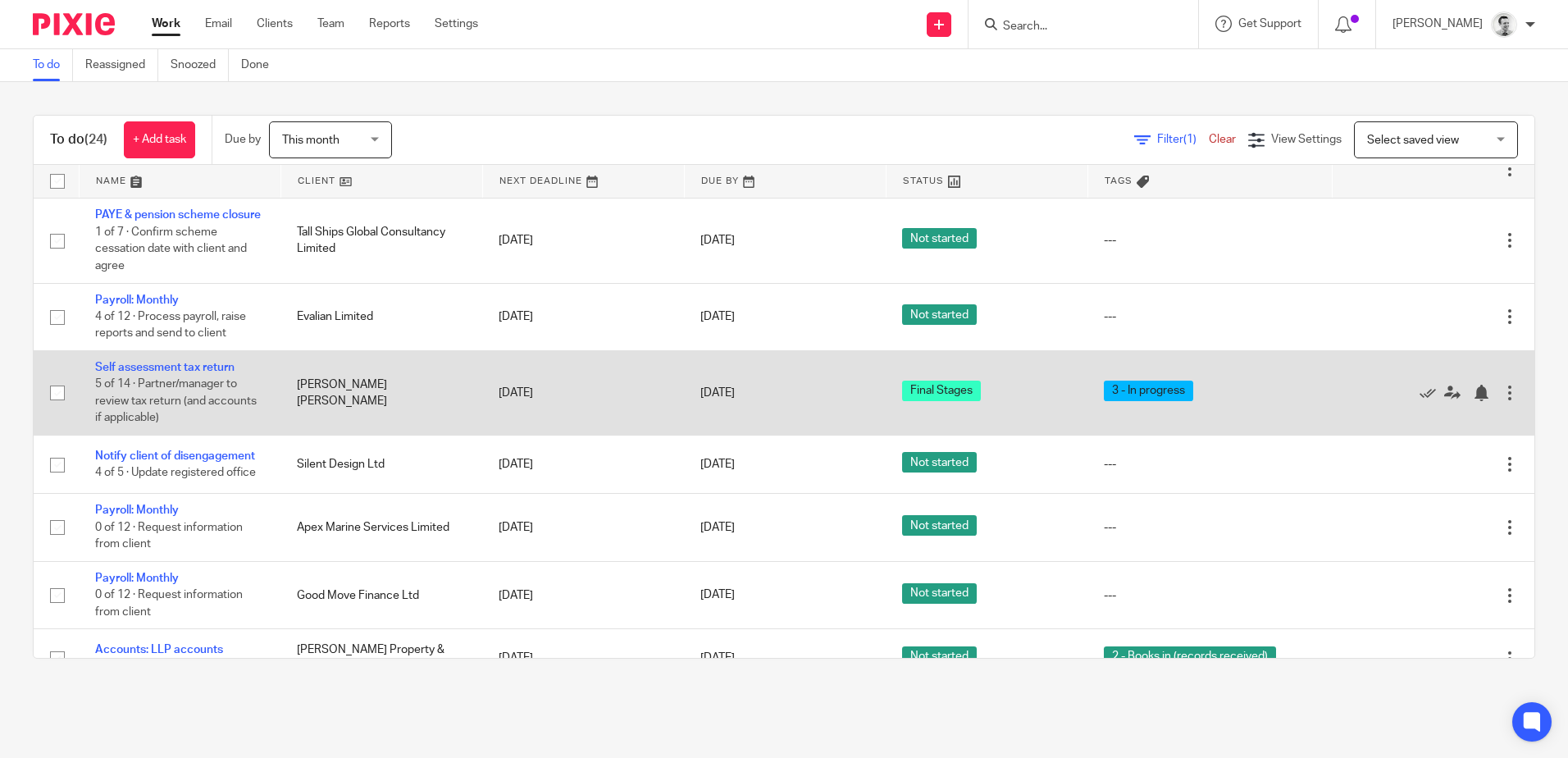
scroll to position [492, 0]
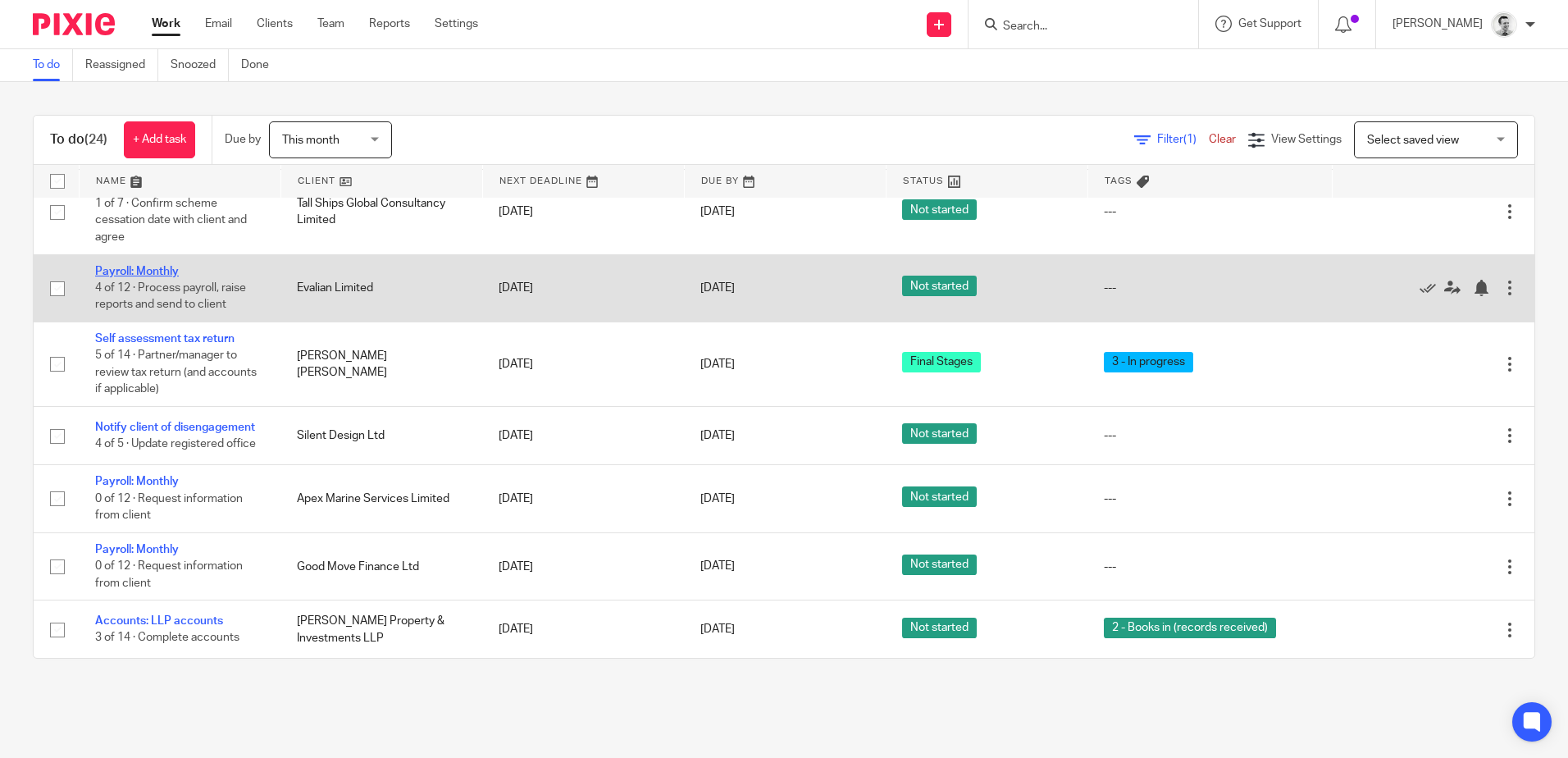
click at [132, 277] on link "Payroll: Monthly" at bounding box center [137, 271] width 84 height 12
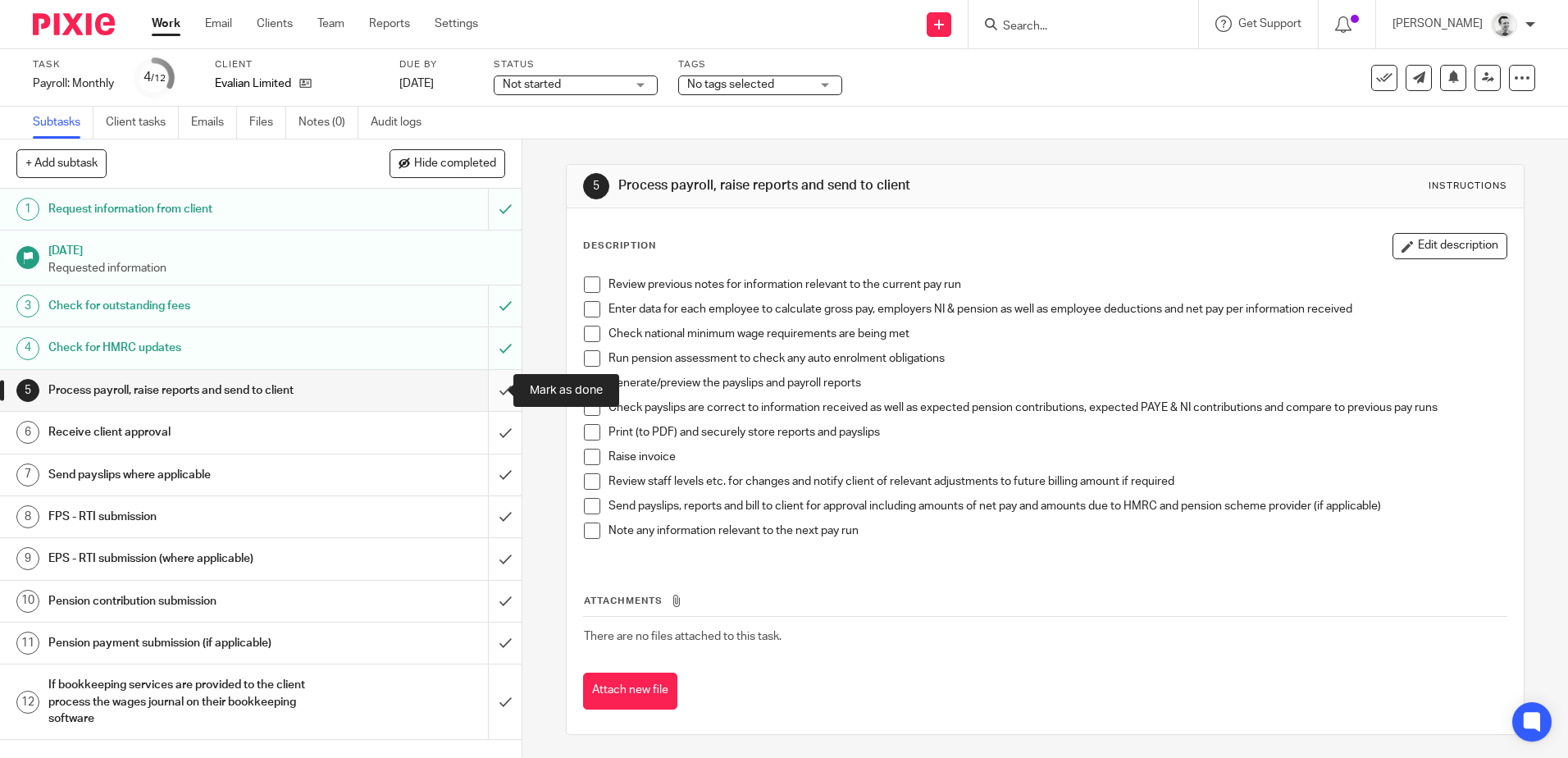
click at [486, 392] on input "submit" at bounding box center [260, 390] width 522 height 41
click at [486, 433] on input "submit" at bounding box center [260, 432] width 522 height 41
click at [492, 391] on input "submit" at bounding box center [260, 390] width 522 height 41
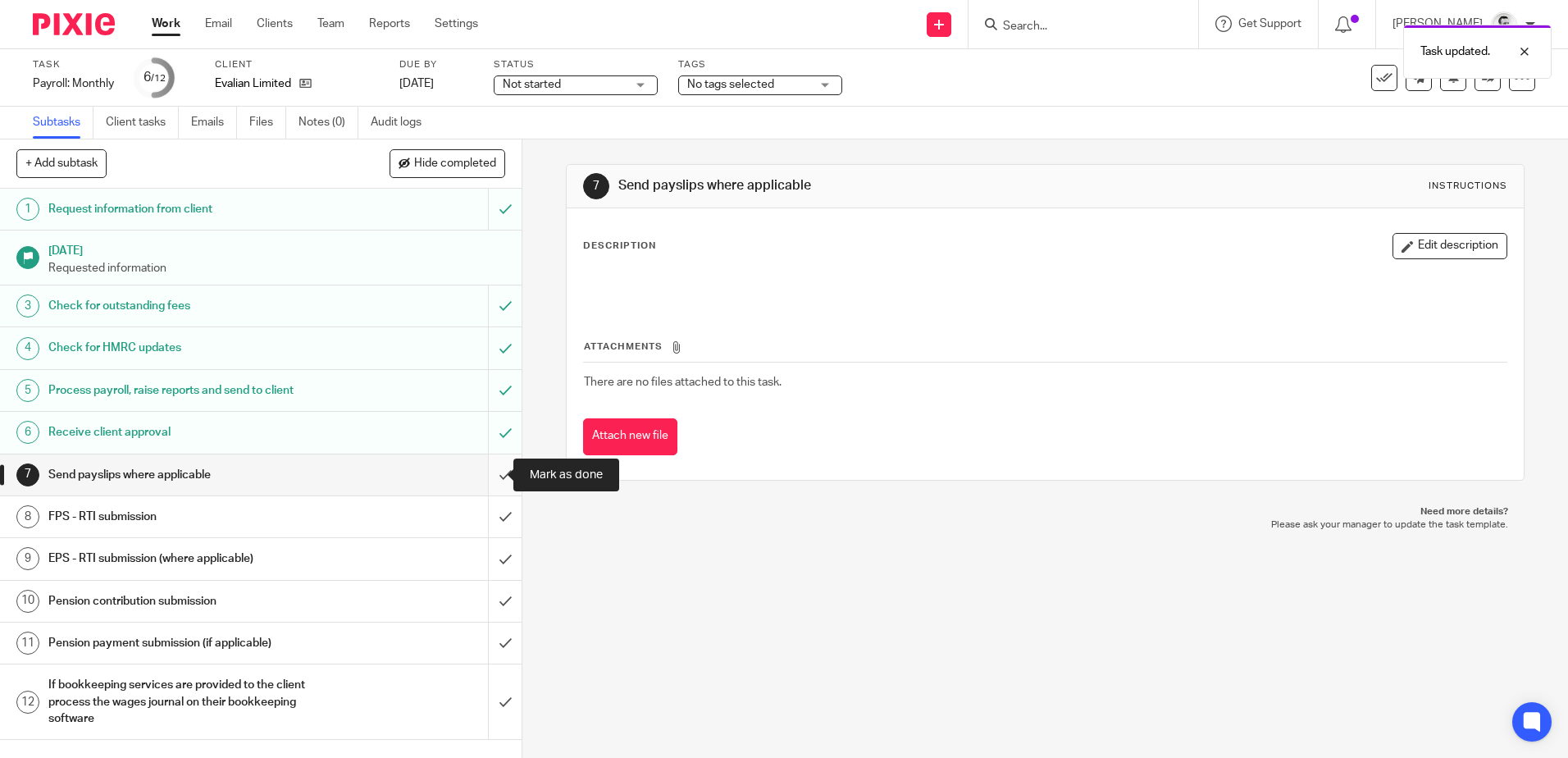
click at [494, 476] on input "submit" at bounding box center [260, 475] width 522 height 41
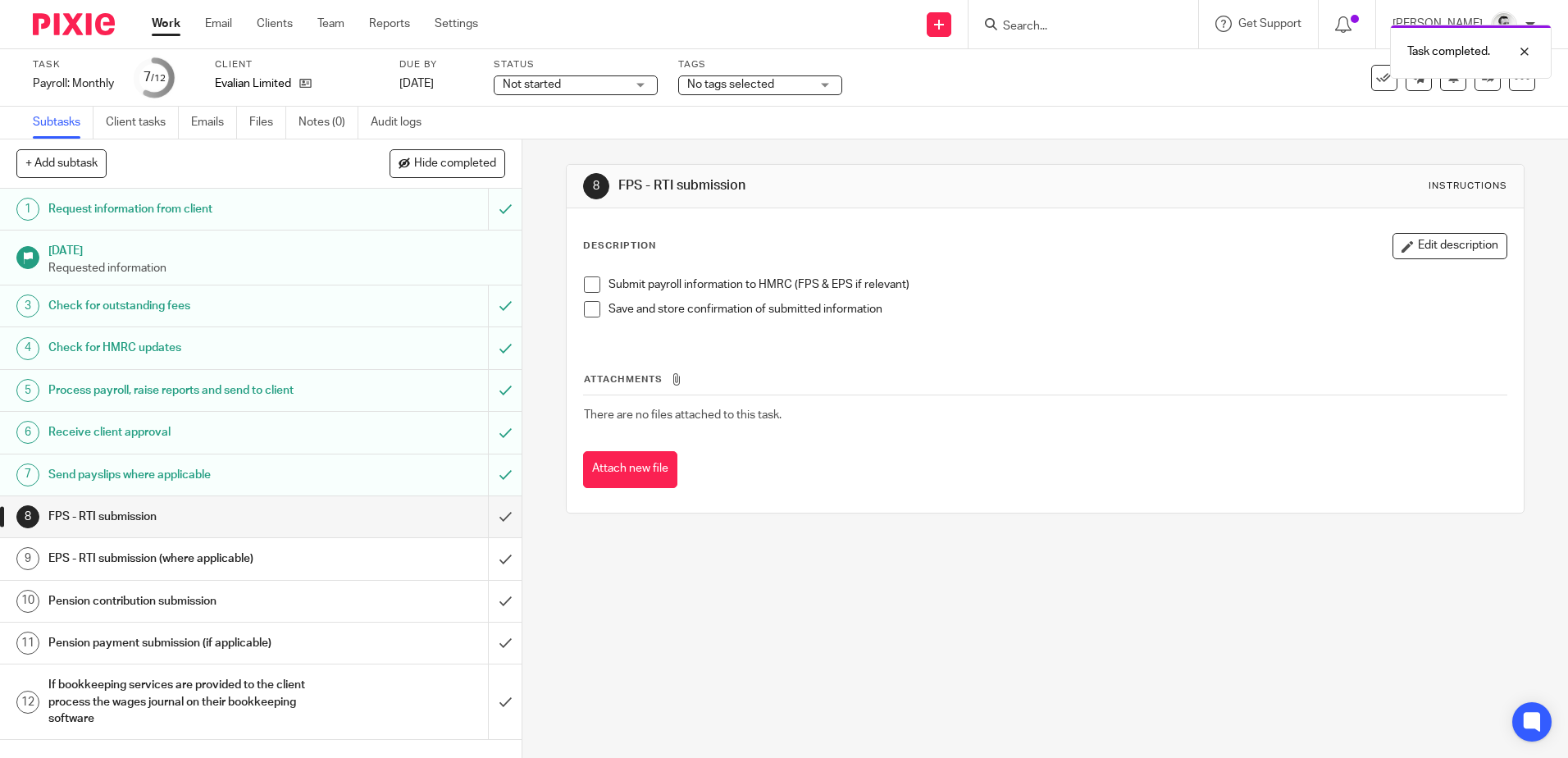
click at [170, 29] on link "Work" at bounding box center [166, 24] width 29 height 17
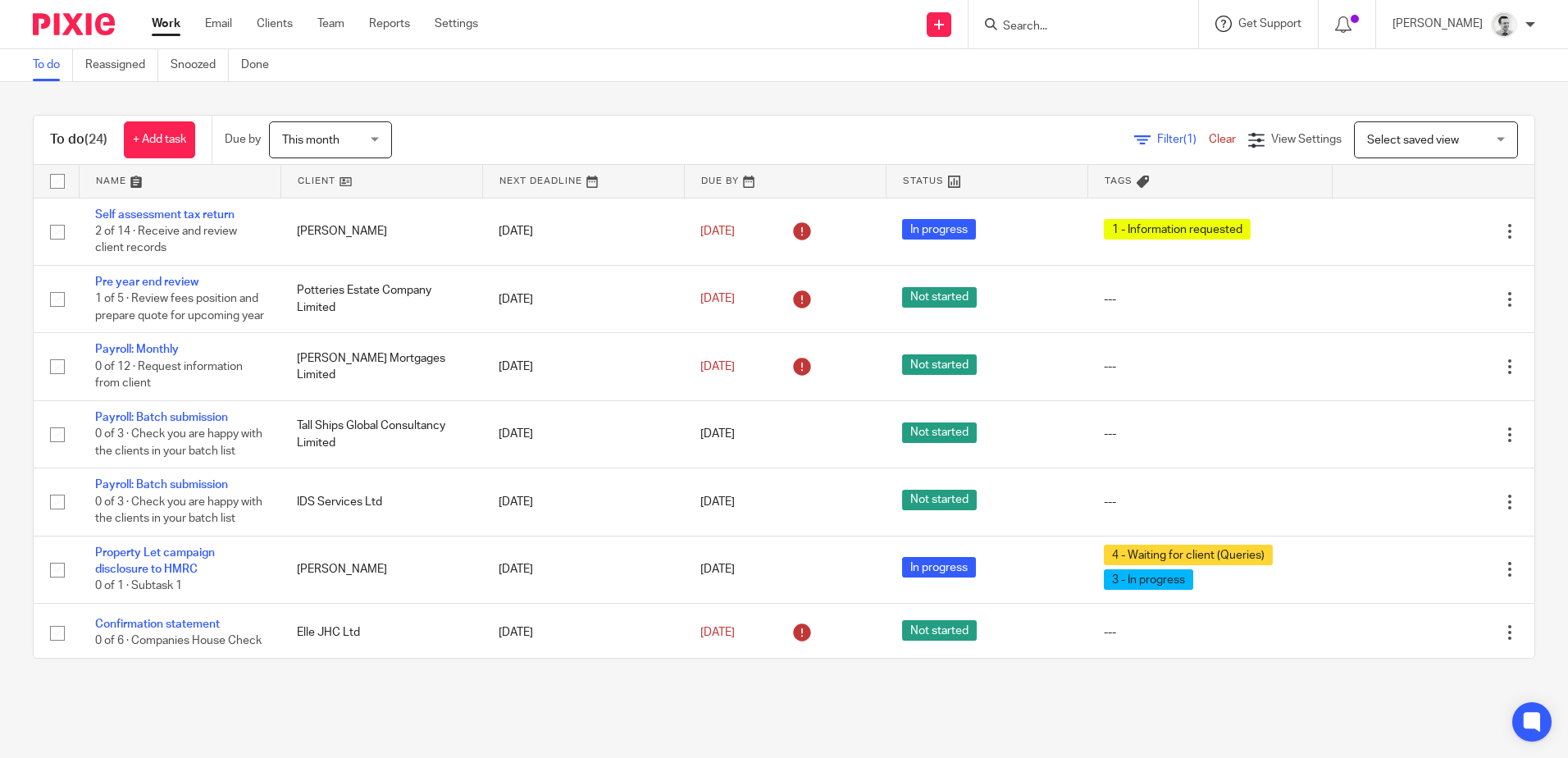
click at [1269, 16] on div "Get Support" at bounding box center [1258, 24] width 87 height 17
click at [108, 179] on link at bounding box center [180, 181] width 201 height 33
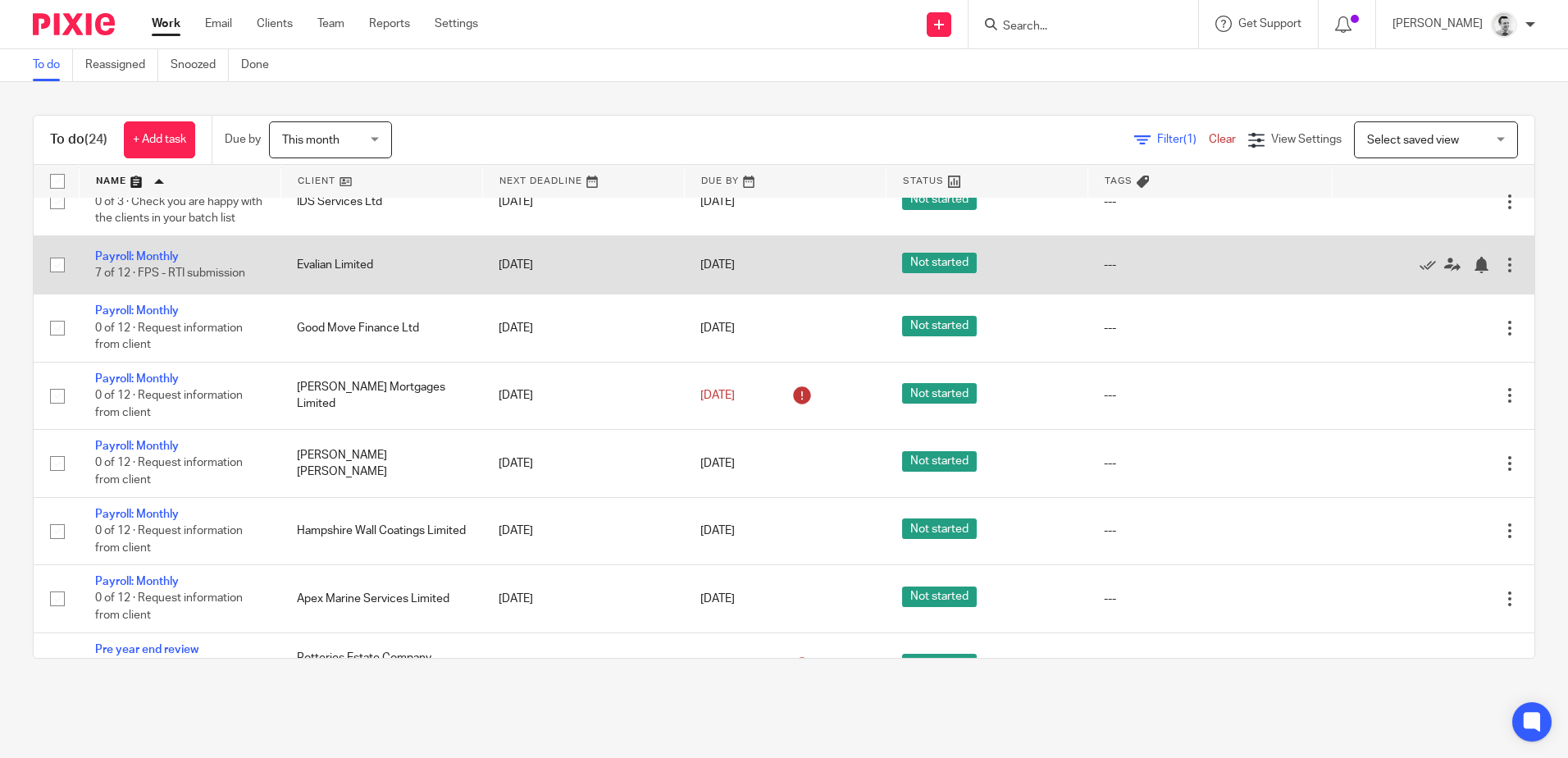
scroll to position [821, 0]
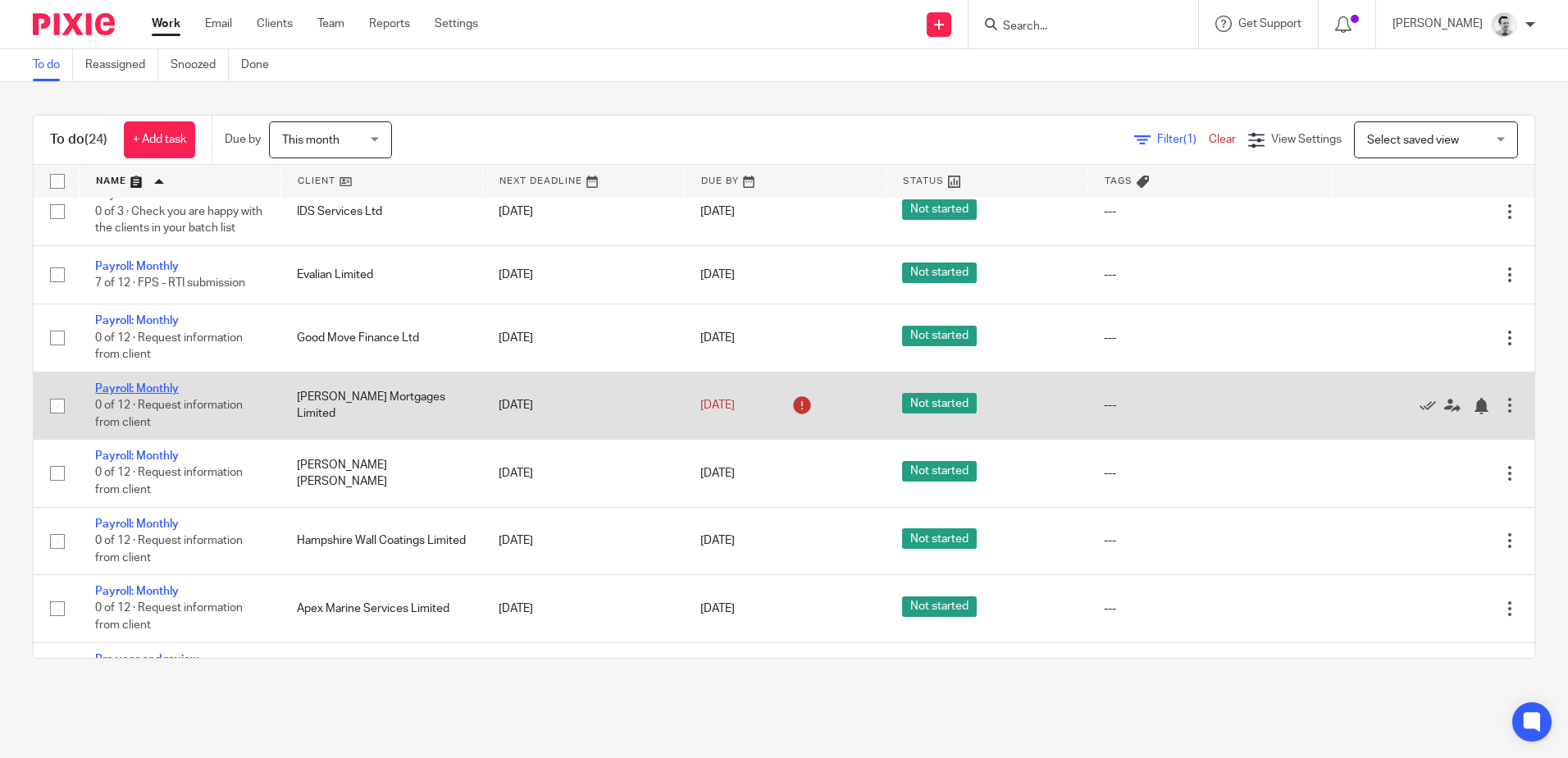
click at [144, 395] on link "Payroll: Monthly" at bounding box center [137, 389] width 84 height 12
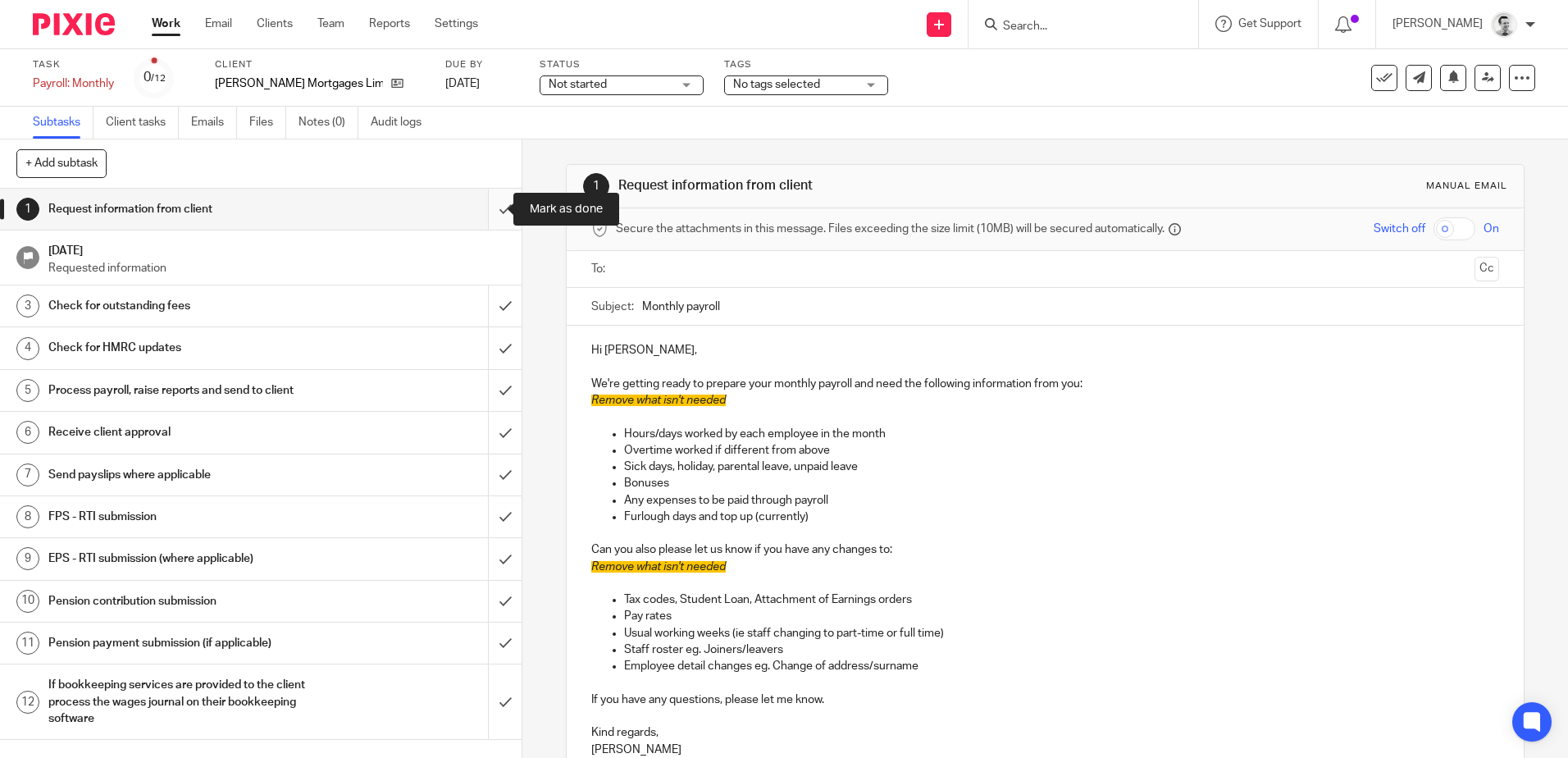
click at [488, 210] on input "submit" at bounding box center [260, 209] width 522 height 41
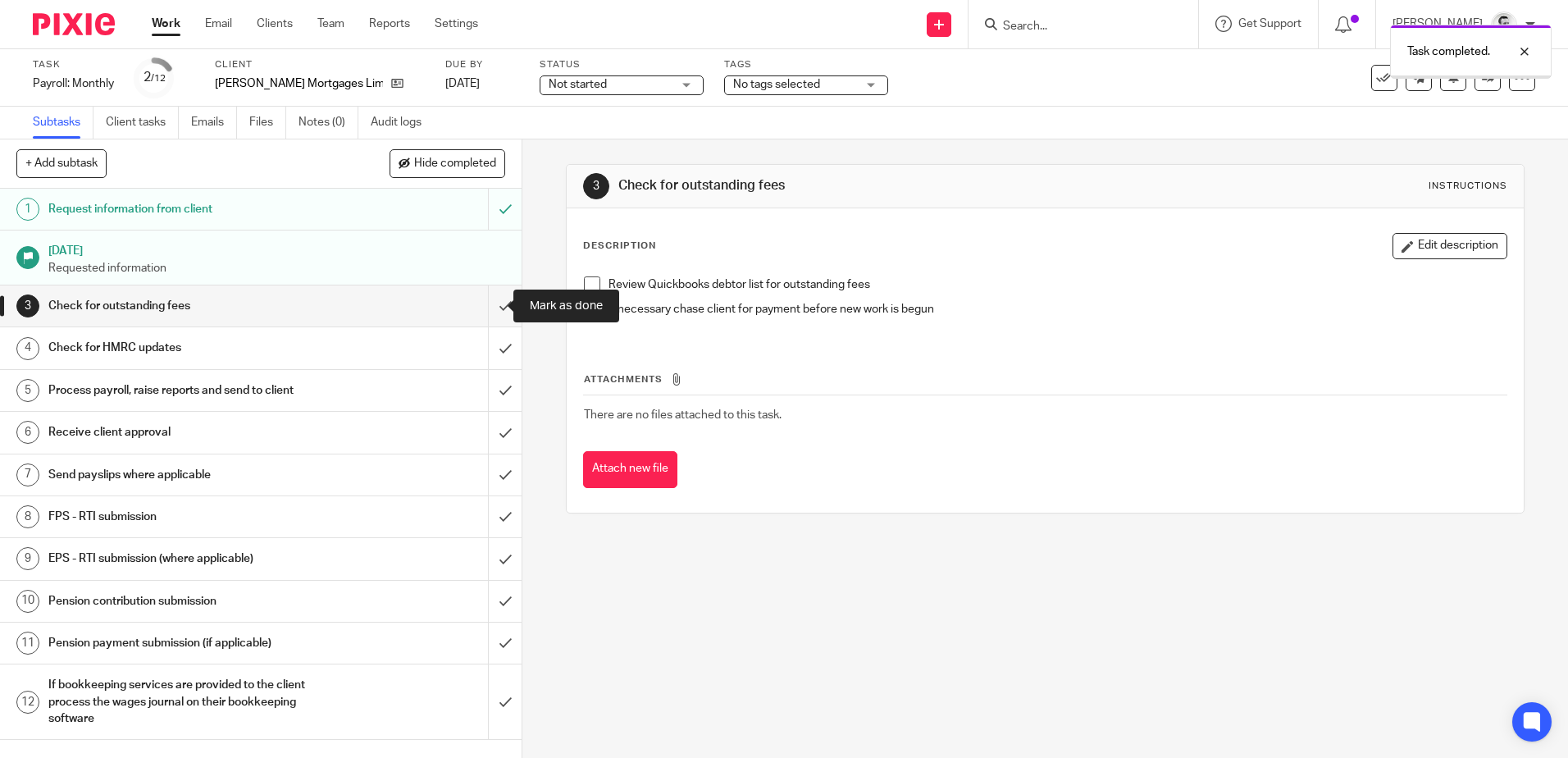
click at [488, 300] on input "submit" at bounding box center [260, 306] width 522 height 41
click at [496, 355] on input "submit" at bounding box center [260, 348] width 522 height 41
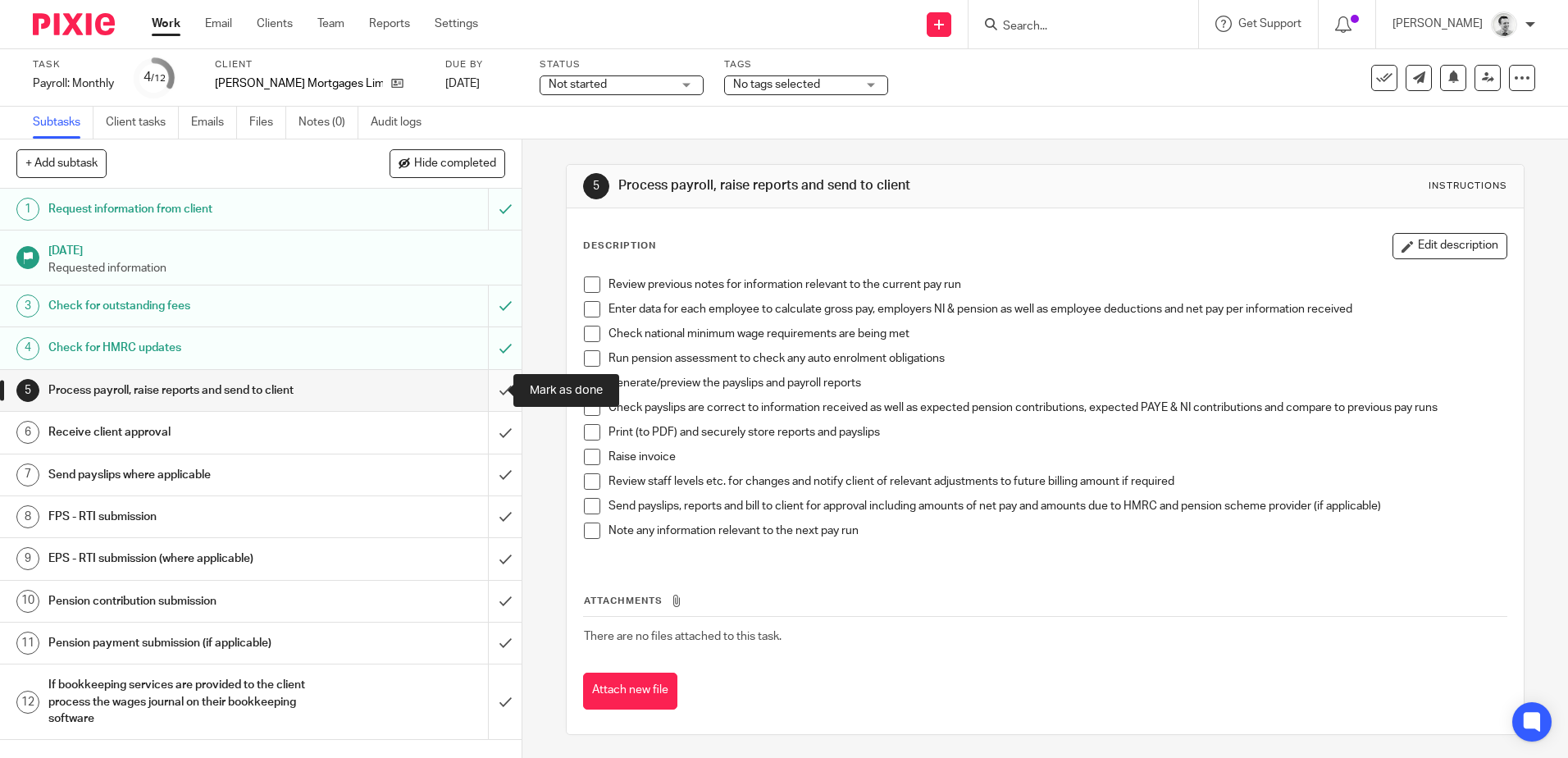
click at [496, 391] on input "submit" at bounding box center [260, 390] width 522 height 41
click at [459, 176] on button "Hide completed" at bounding box center [448, 163] width 116 height 28
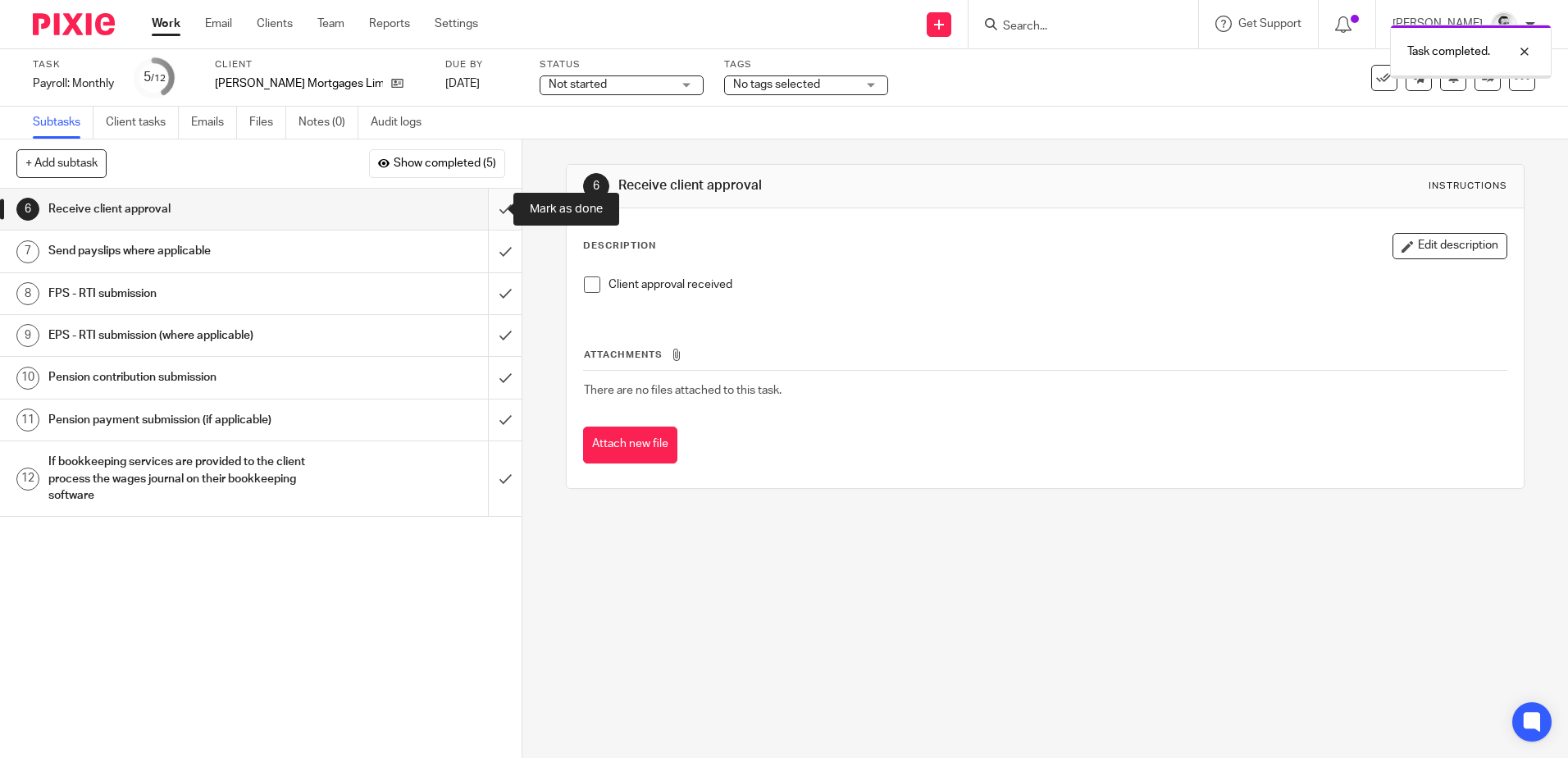
click at [487, 214] on input "submit" at bounding box center [260, 209] width 522 height 41
click at [485, 250] on input "submit" at bounding box center [260, 250] width 522 height 41
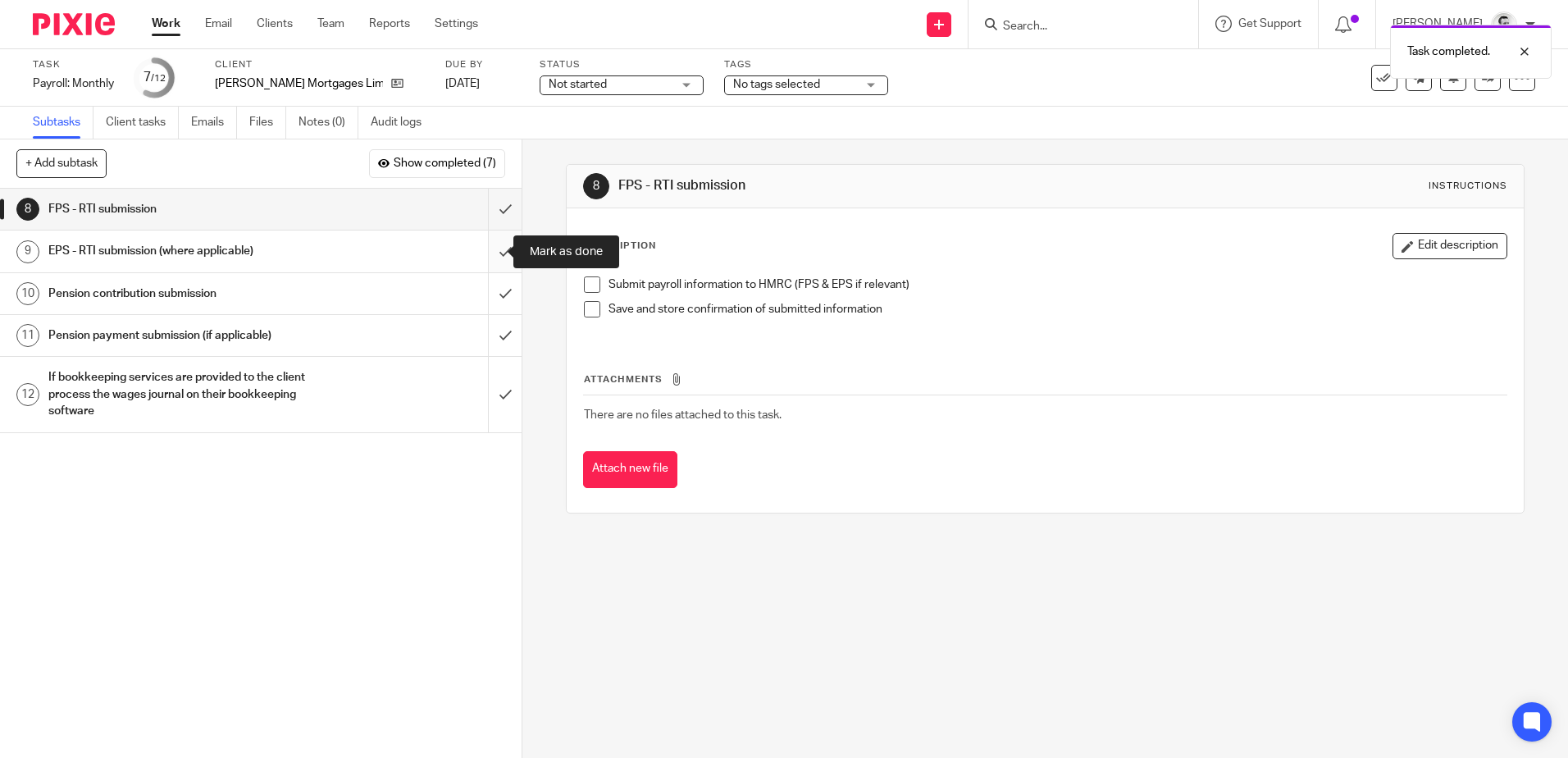
click at [493, 254] on input "submit" at bounding box center [260, 250] width 522 height 41
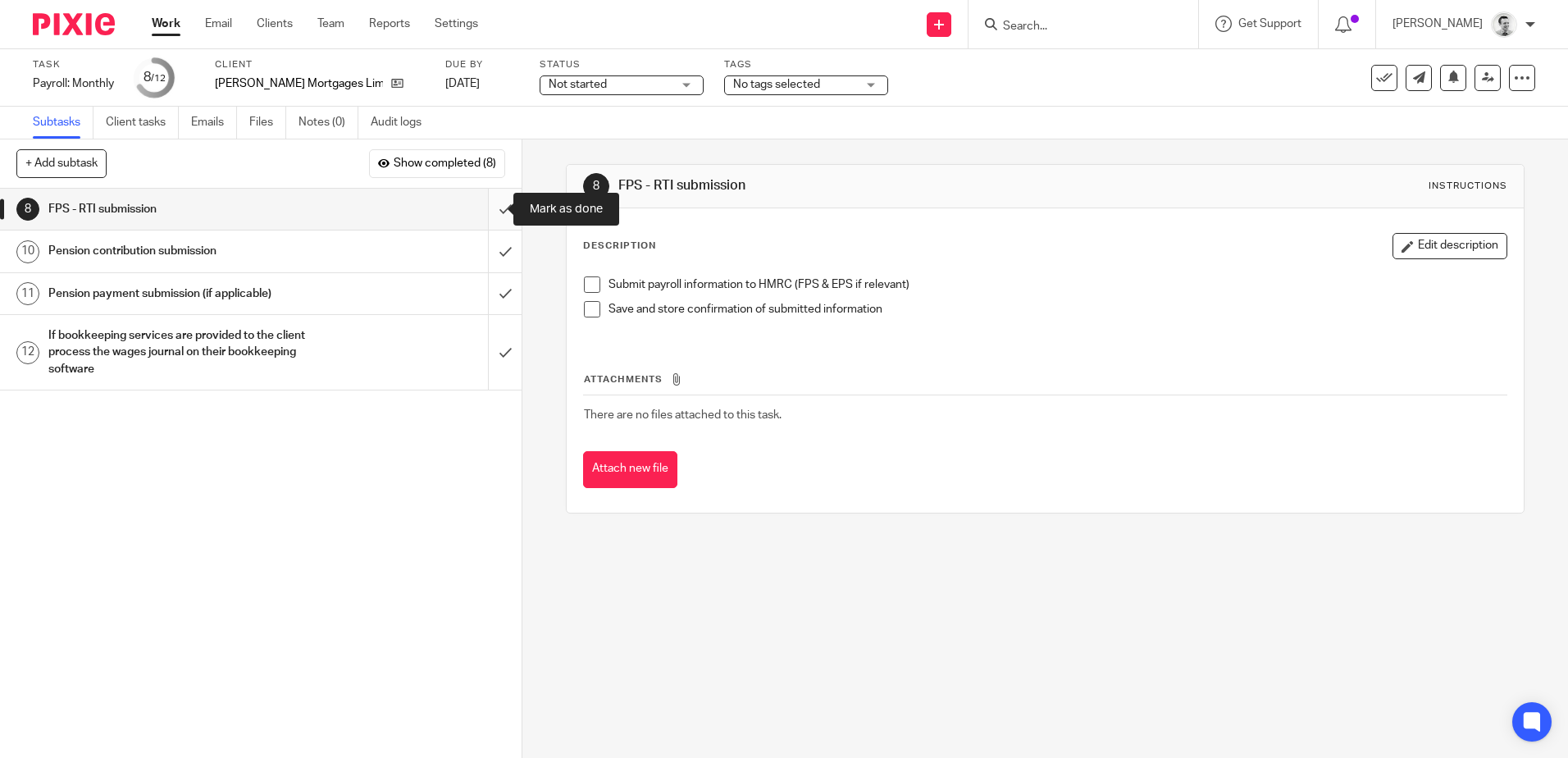
click at [494, 210] on input "submit" at bounding box center [260, 209] width 522 height 41
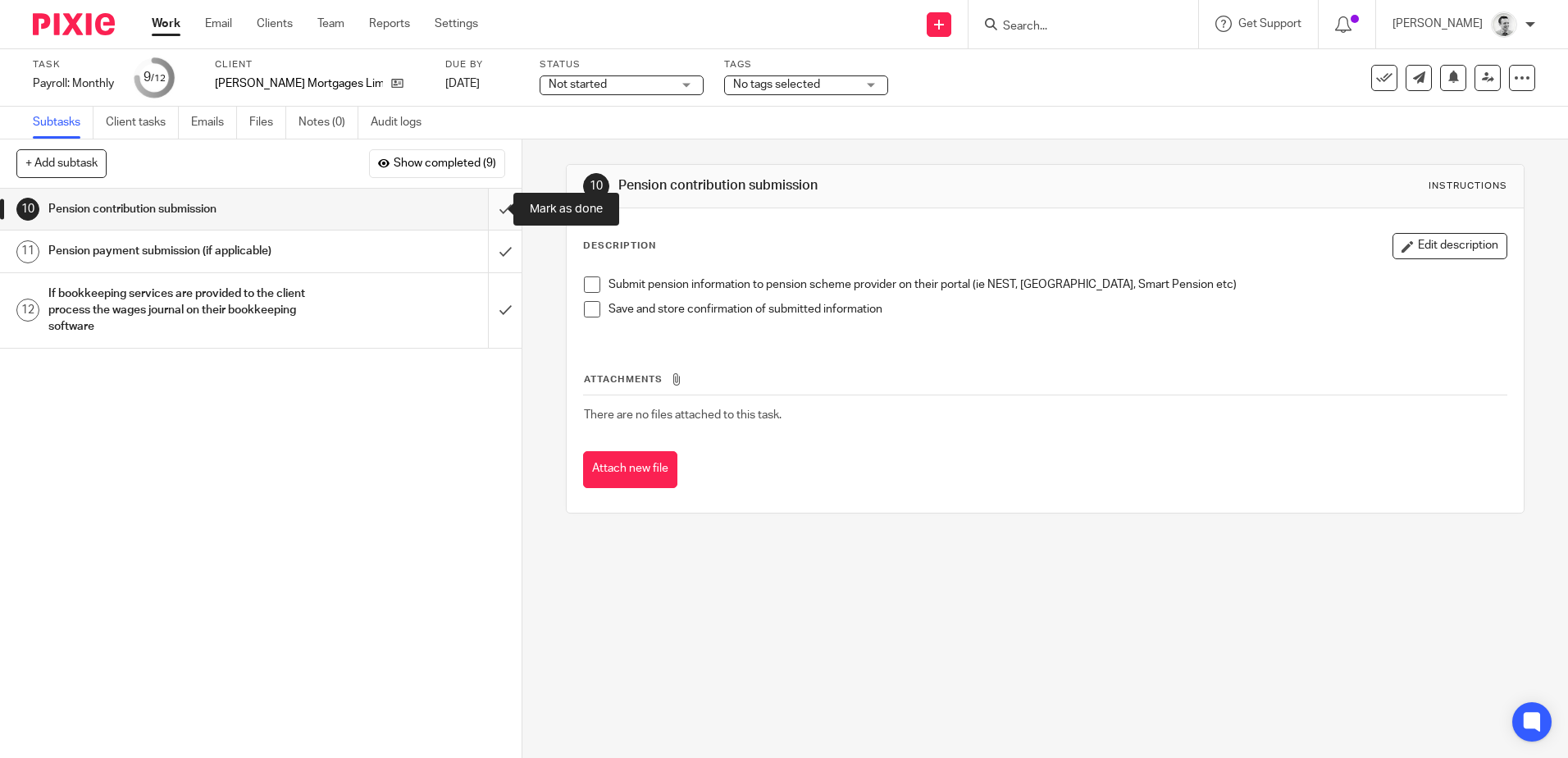
click at [484, 208] on input "submit" at bounding box center [260, 209] width 522 height 41
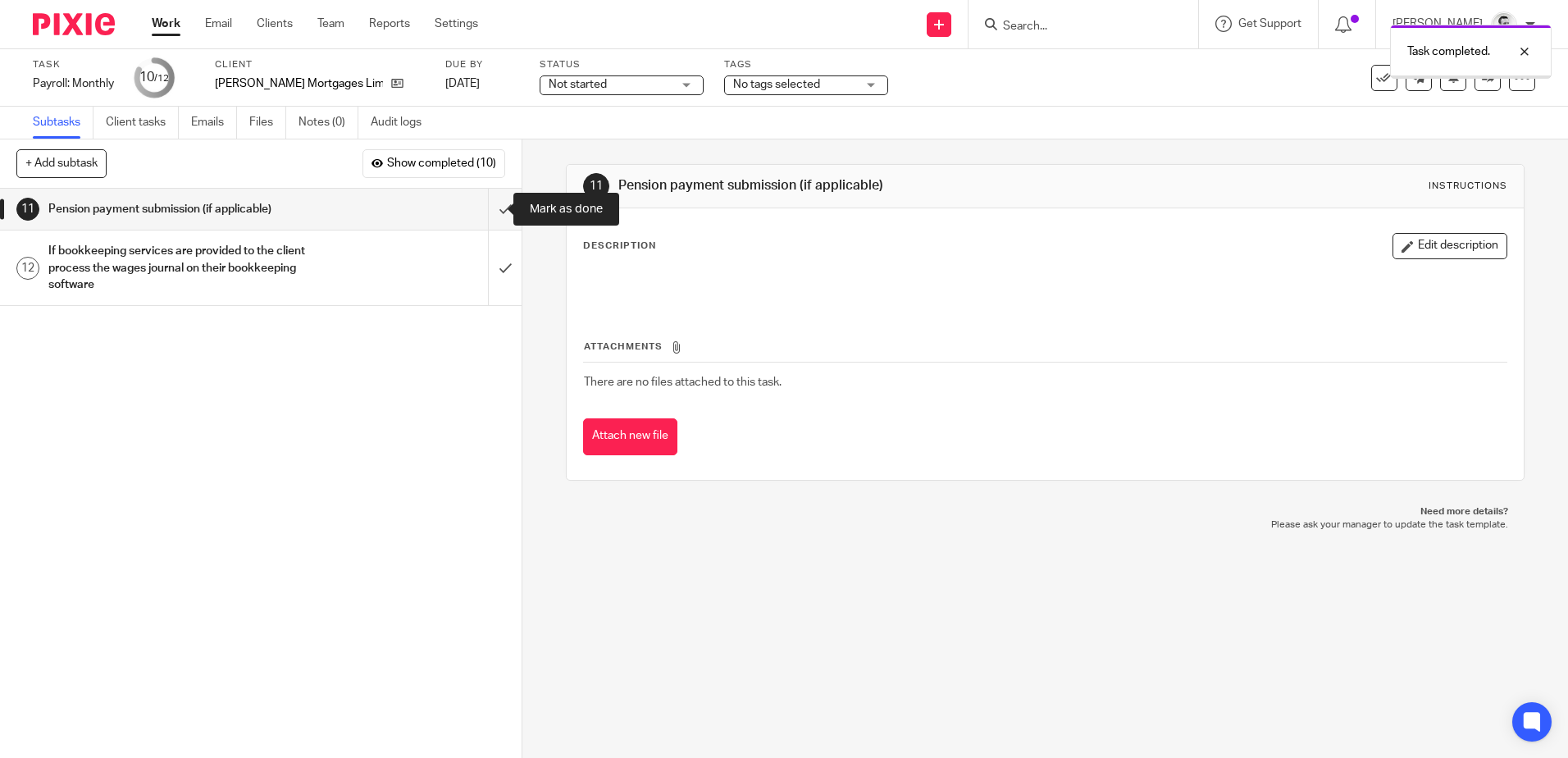
click at [483, 208] on input "submit" at bounding box center [260, 209] width 522 height 41
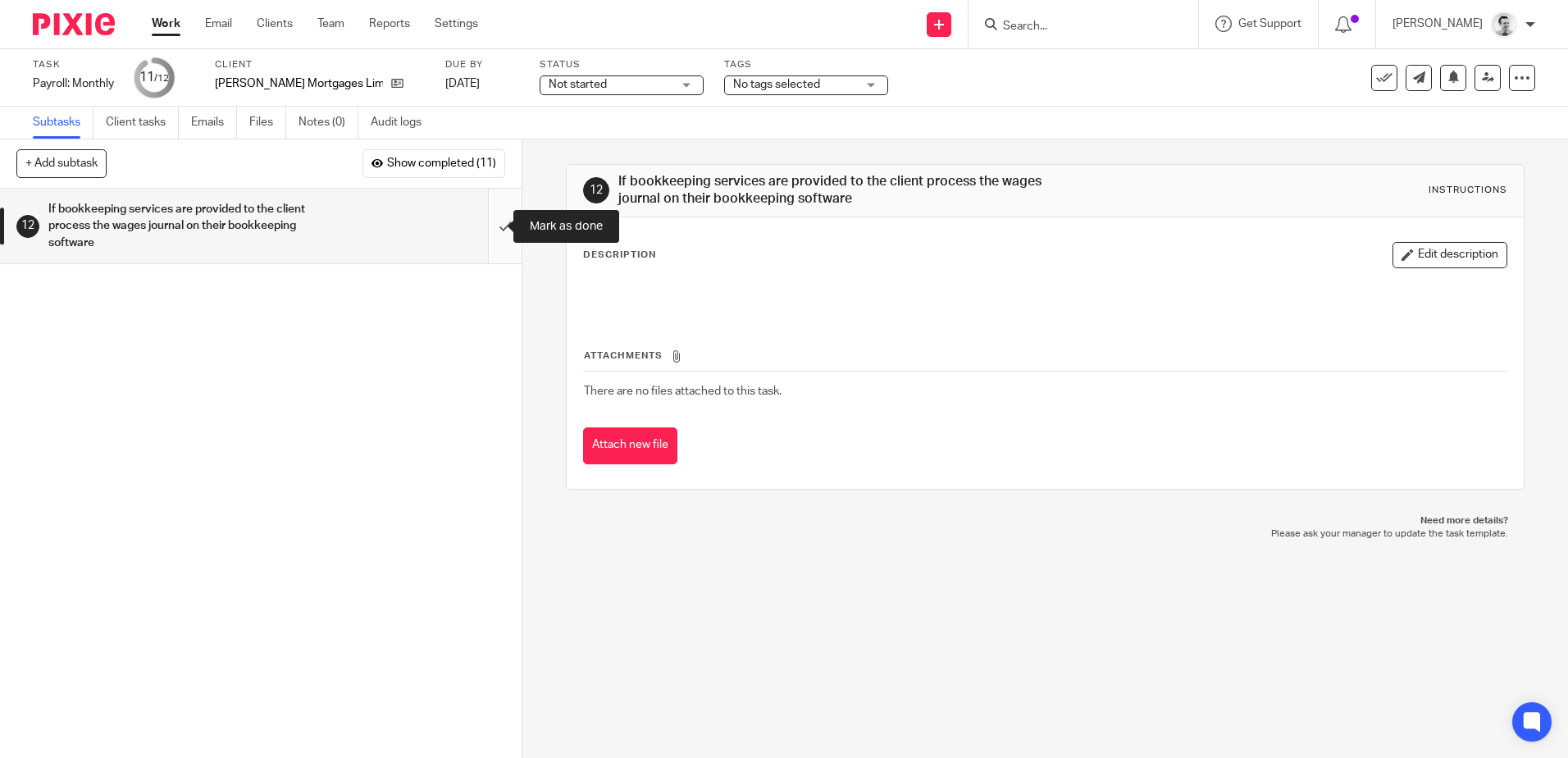
click at [493, 229] on input "submit" at bounding box center [260, 226] width 522 height 75
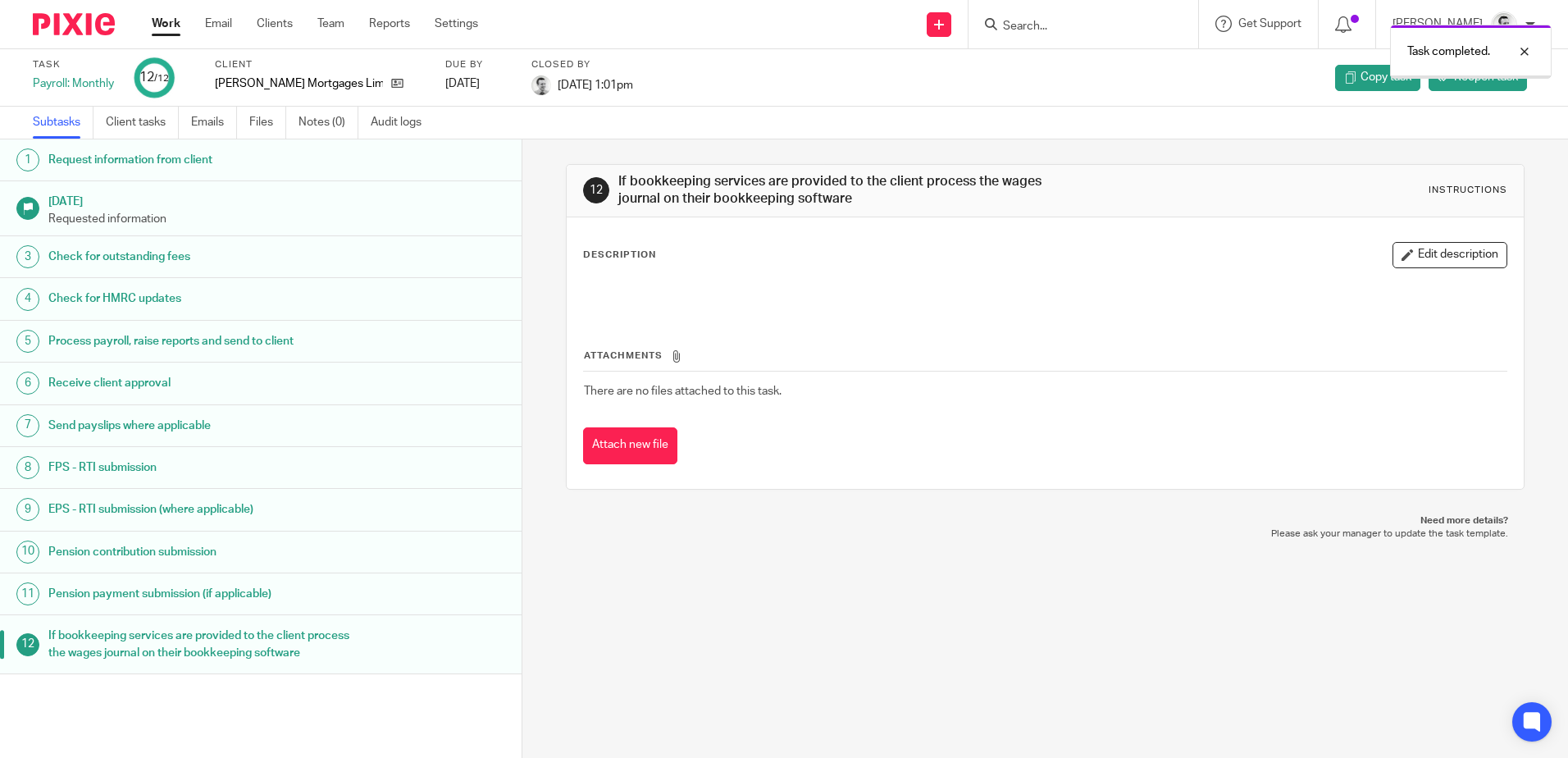
click at [159, 20] on link "Work" at bounding box center [166, 24] width 29 height 17
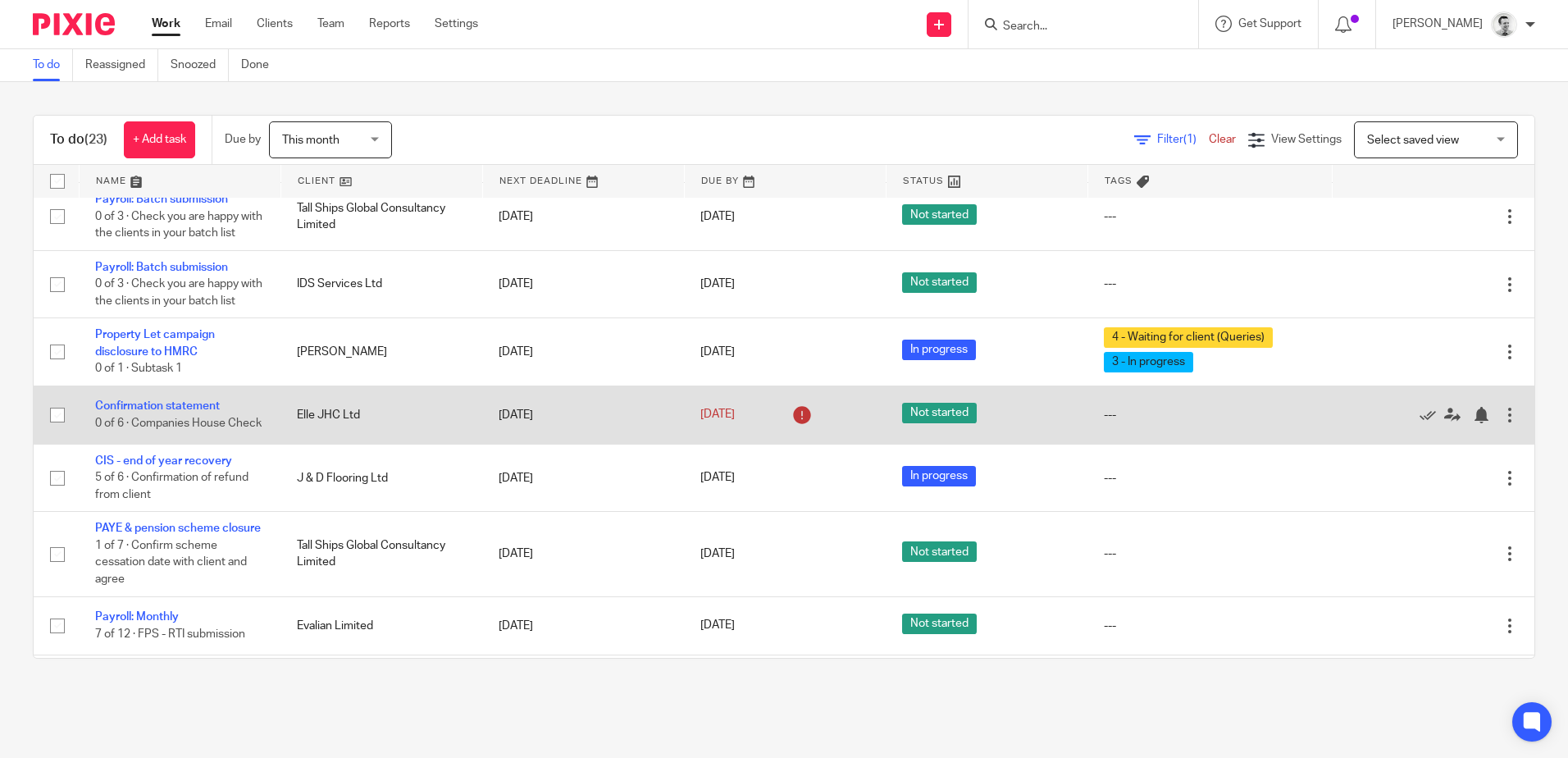
scroll to position [164, 0]
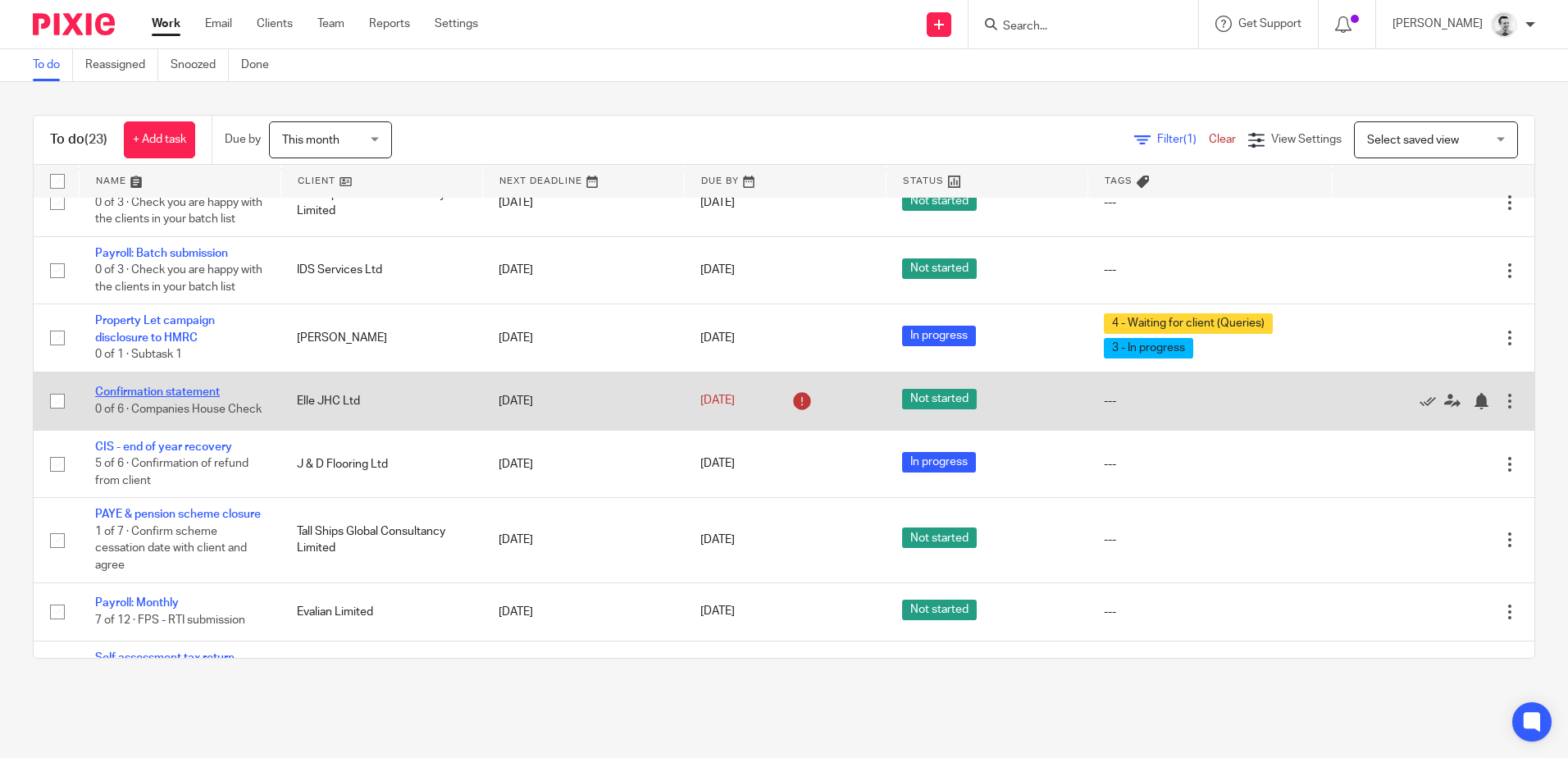
click at [141, 398] on link "Confirmation statement" at bounding box center [157, 392] width 124 height 12
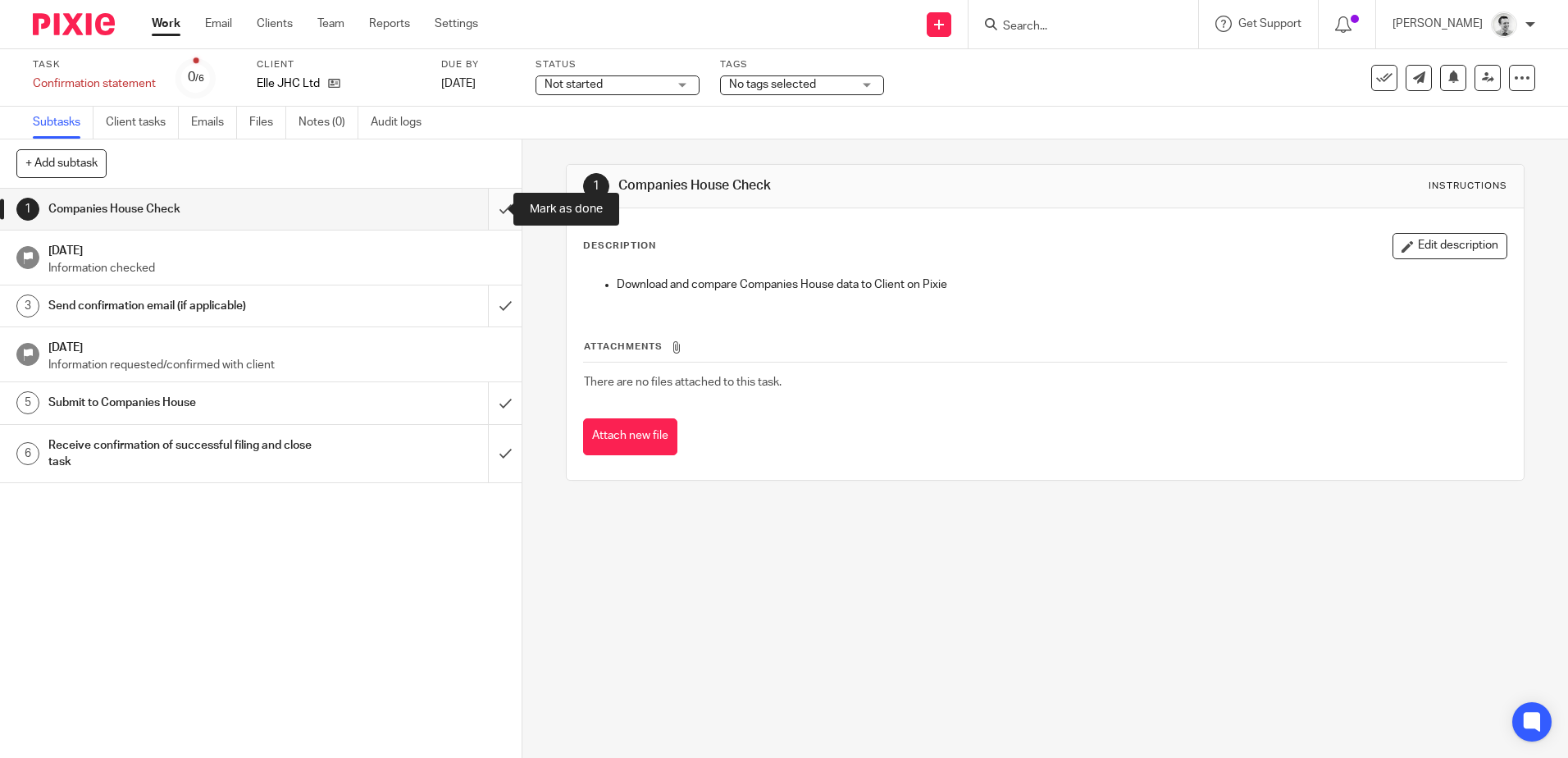
click at [485, 205] on input "submit" at bounding box center [260, 209] width 522 height 41
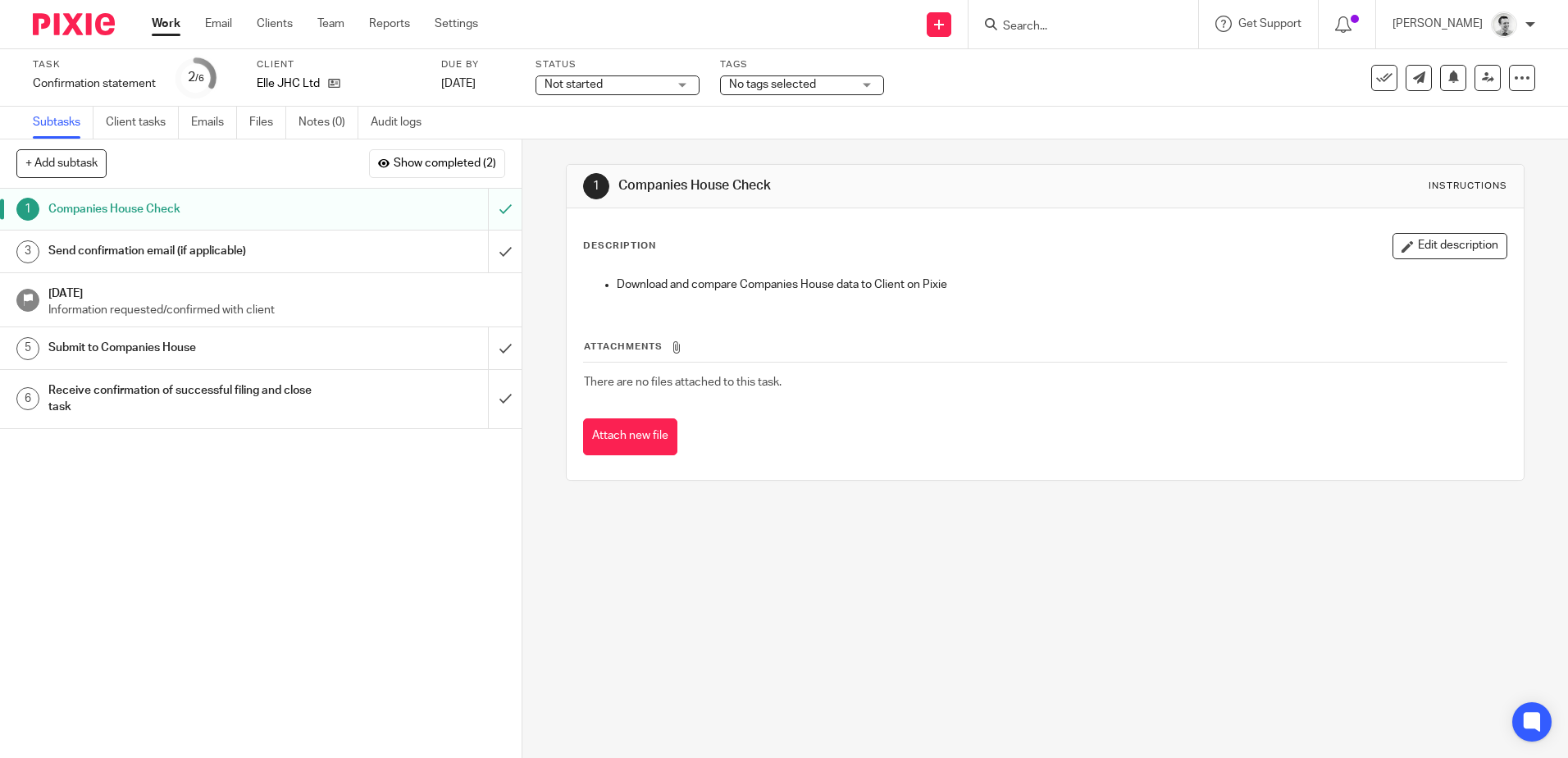
click at [648, 81] on span "Not started" at bounding box center [606, 85] width 123 height 18
click at [781, 85] on span "No tags selected" at bounding box center [773, 85] width 87 height 12
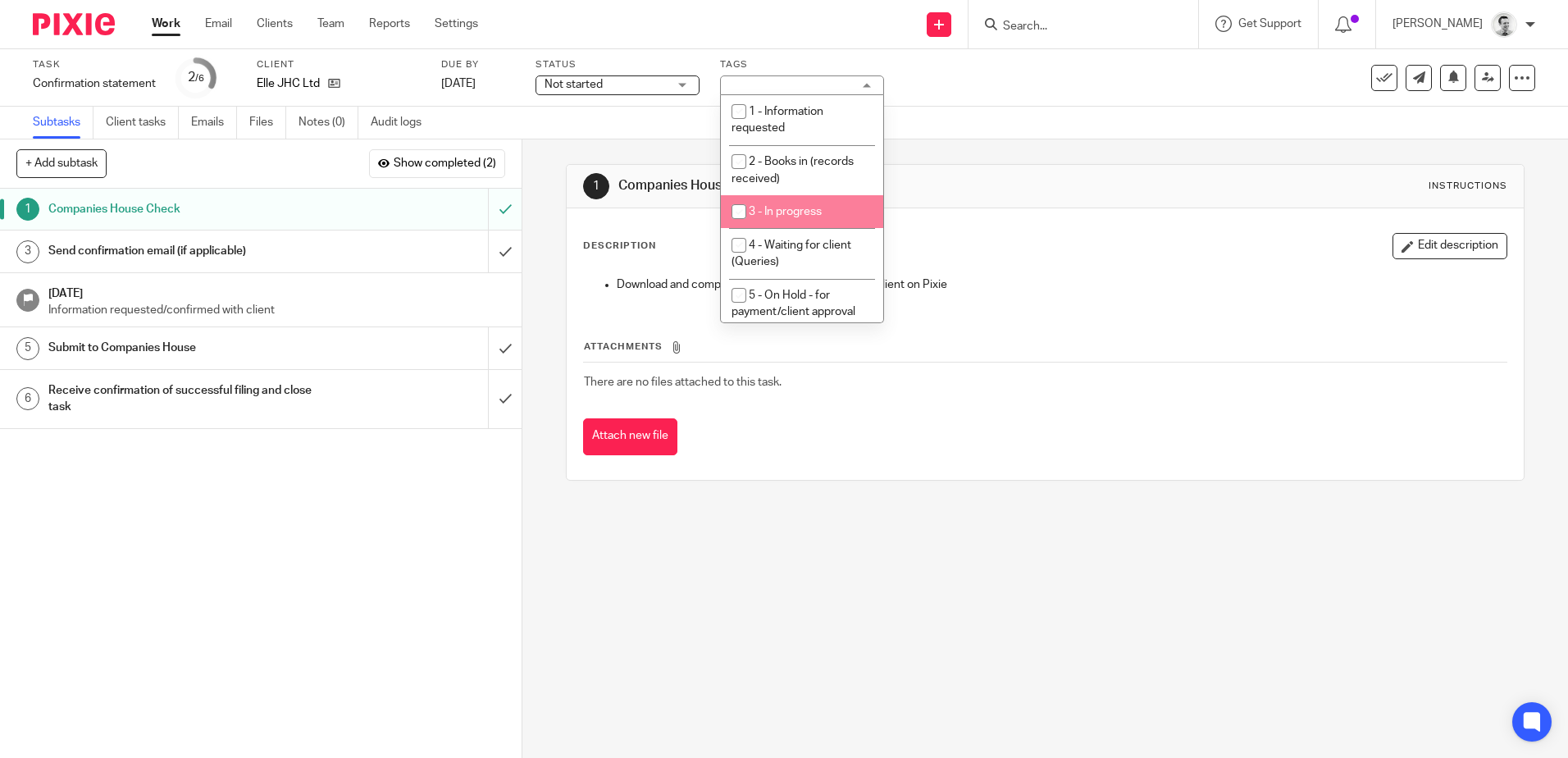
click at [736, 211] on input "checkbox" at bounding box center [738, 211] width 31 height 31
checkbox input "true"
click at [1035, 116] on div "Subtasks Client tasks Emails Files Notes (0) Audit logs" at bounding box center [784, 123] width 1568 height 33
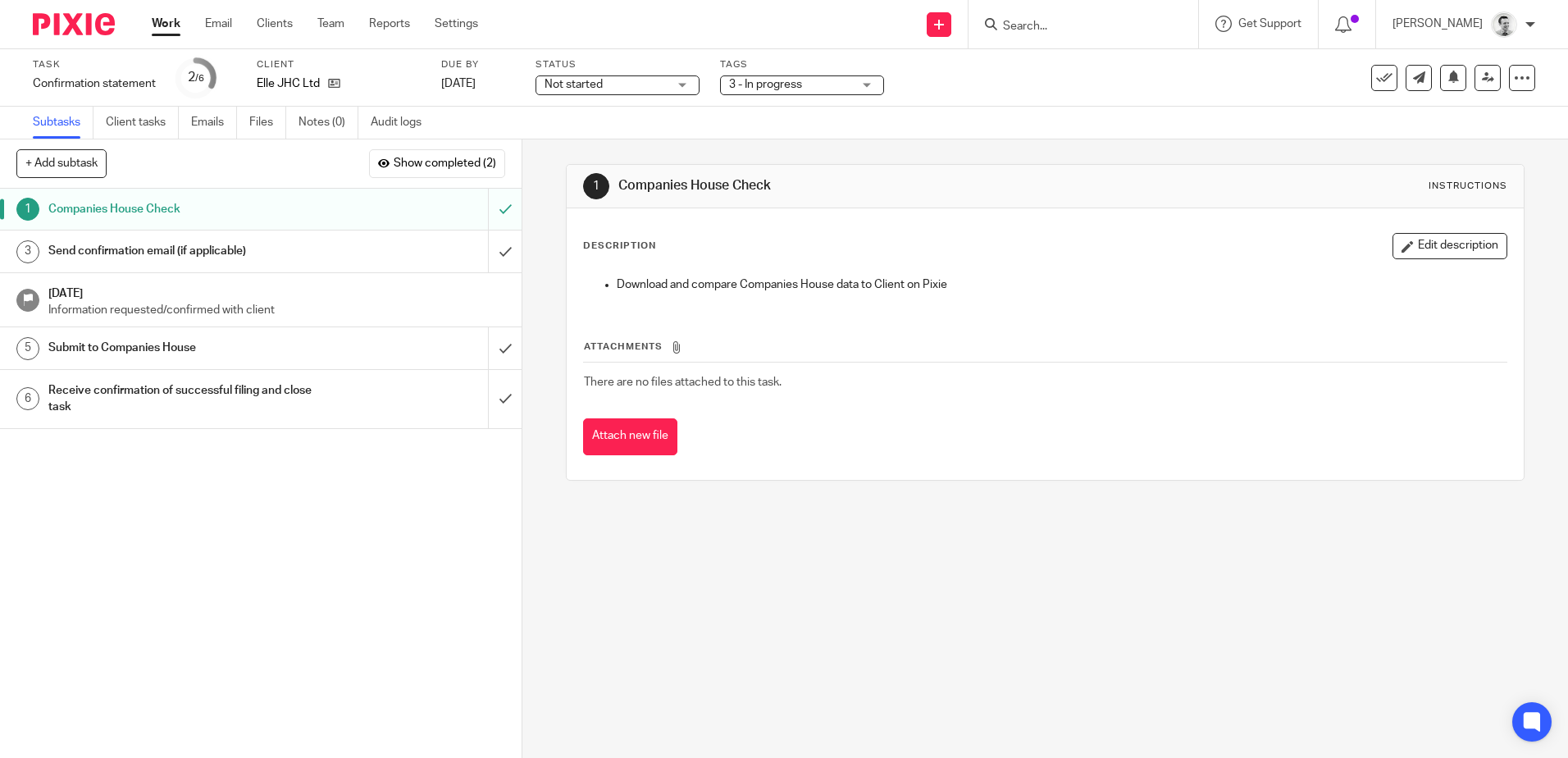
click at [165, 20] on link "Work" at bounding box center [166, 24] width 29 height 17
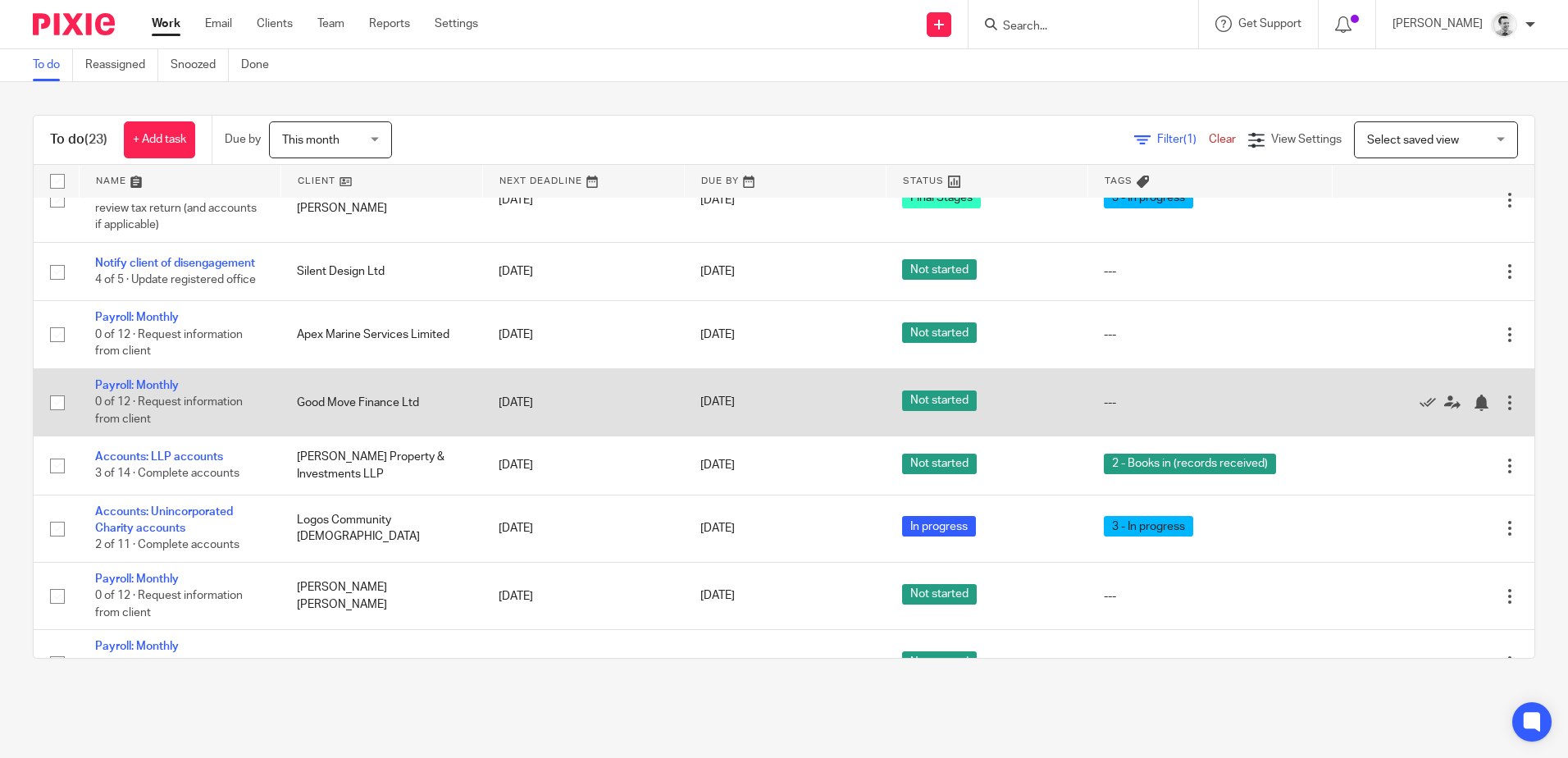
scroll to position [739, 0]
